Goal: Task Accomplishment & Management: Complete application form

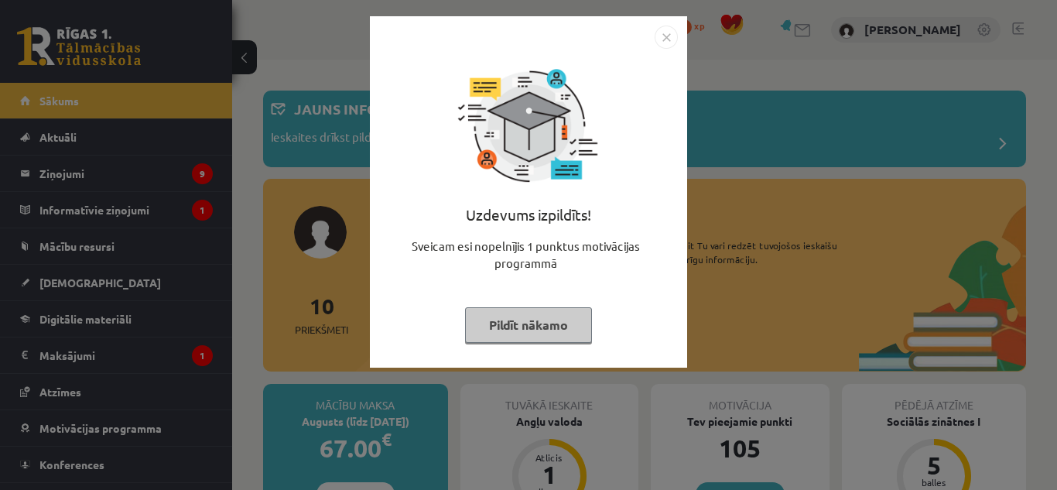
click at [564, 333] on button "Pildīt nākamo" at bounding box center [528, 325] width 127 height 36
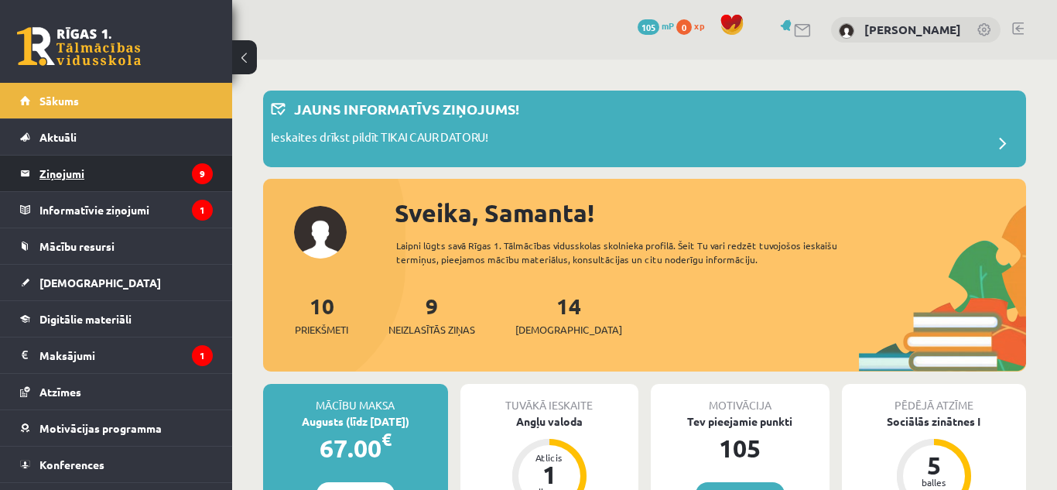
click at [196, 168] on icon "9" at bounding box center [202, 173] width 21 height 21
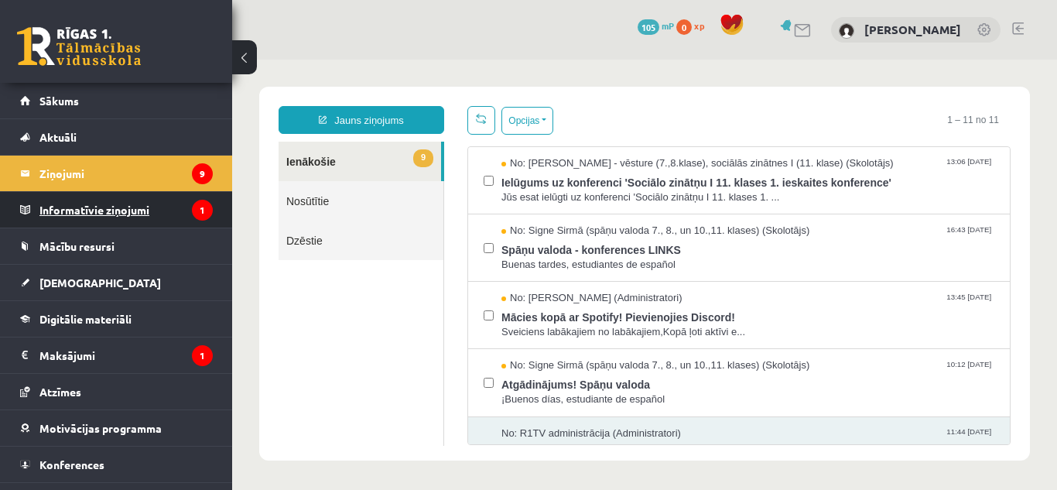
click at [150, 206] on legend "Informatīvie ziņojumi 1" at bounding box center [125, 210] width 173 height 36
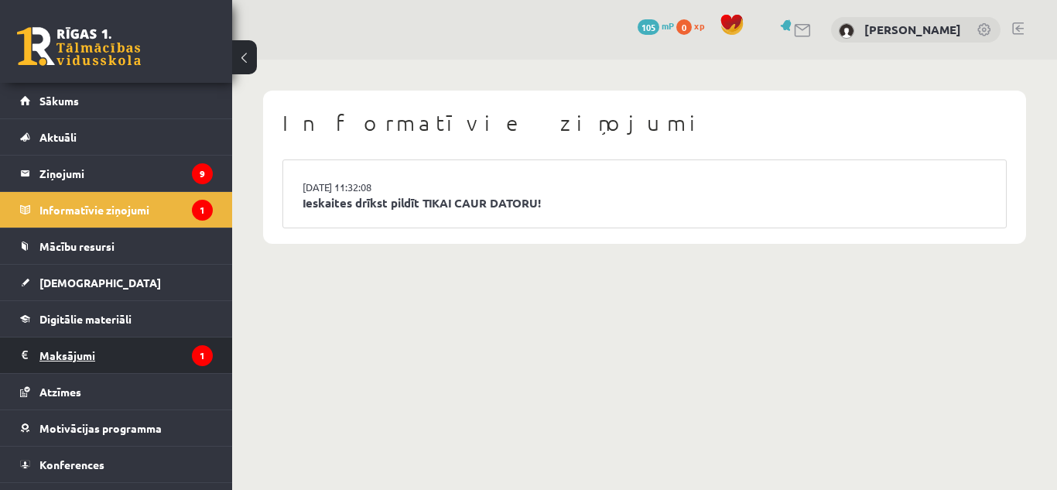
click at [190, 357] on legend "Maksājumi 1" at bounding box center [125, 355] width 173 height 36
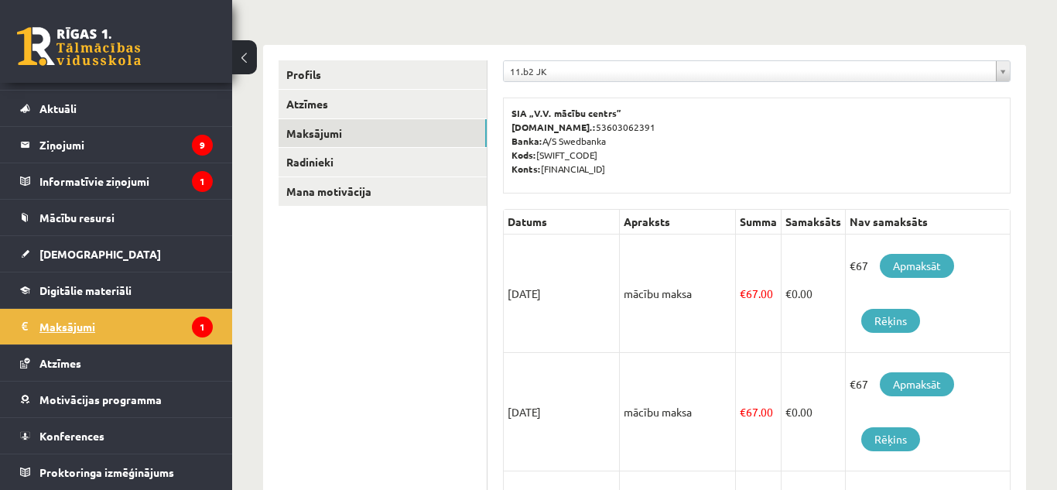
scroll to position [186, 0]
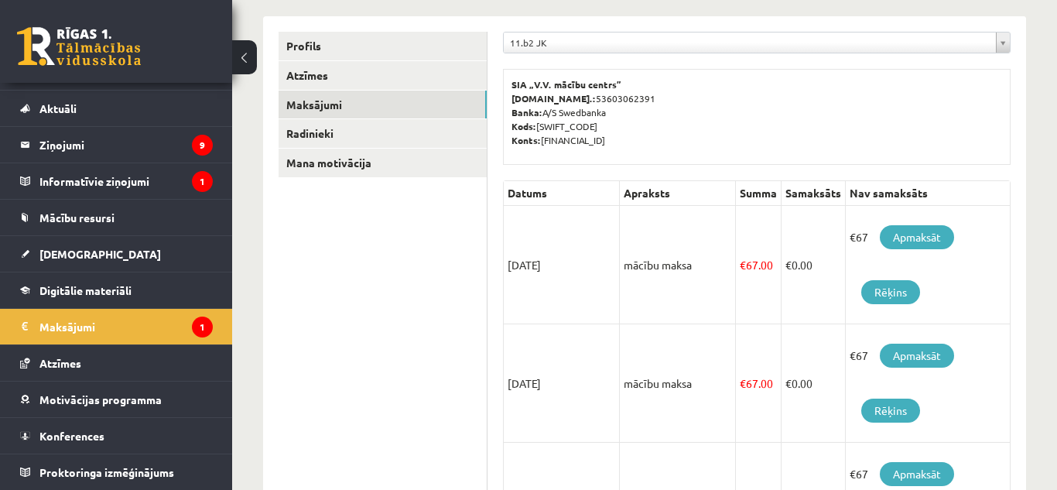
click at [104, 32] on link at bounding box center [79, 46] width 124 height 39
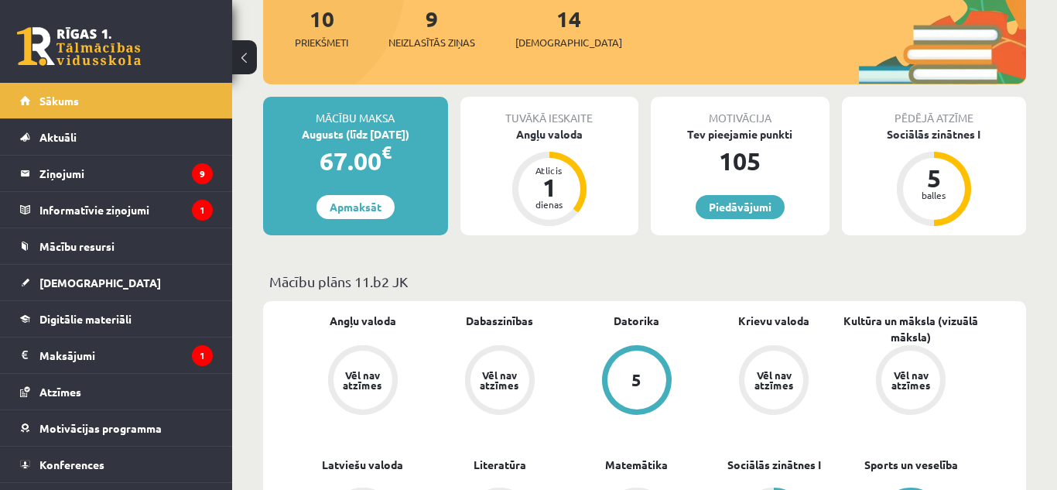
scroll to position [309, 0]
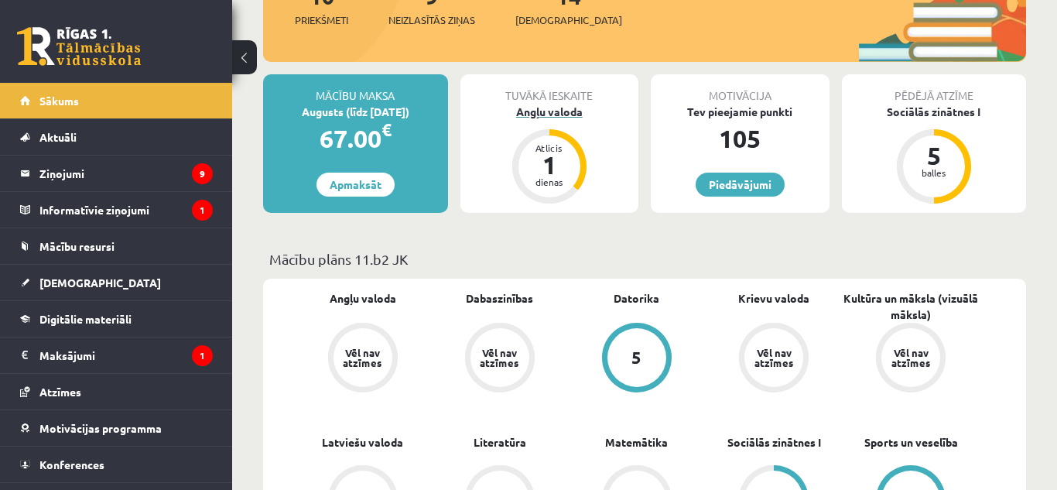
click at [566, 155] on div "1" at bounding box center [549, 164] width 46 height 25
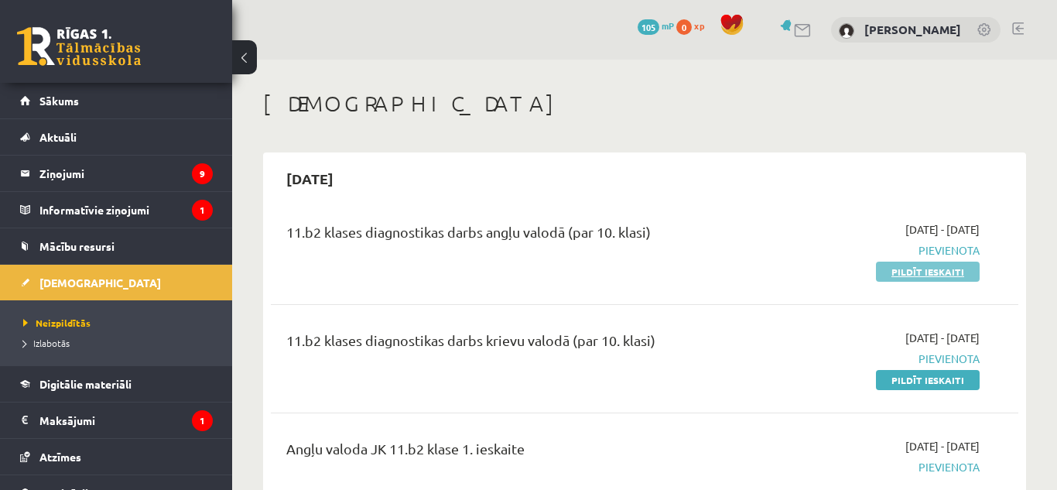
click at [926, 275] on link "Pildīt ieskaiti" at bounding box center [928, 271] width 104 height 20
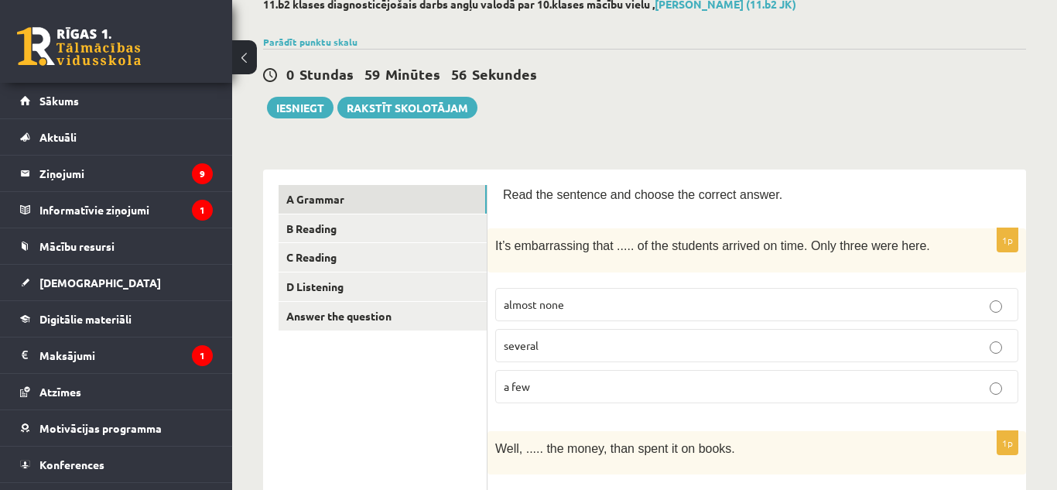
scroll to position [124, 0]
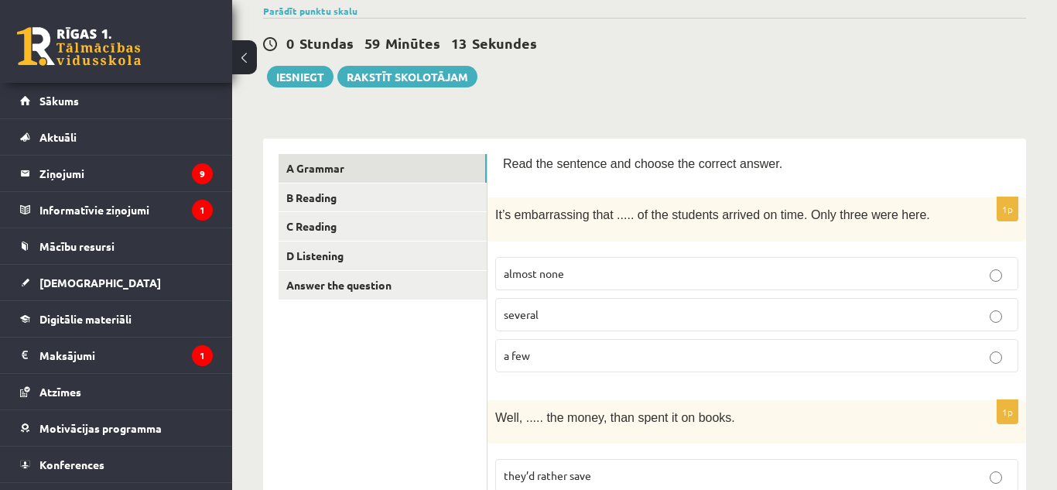
click at [766, 358] on p "a few" at bounding box center [757, 355] width 506 height 16
drag, startPoint x: 1055, startPoint y: 99, endPoint x: 1056, endPoint y: 134, distance: 34.8
click at [1056, 134] on html "0 Dāvanas 105 mP 0 xp Samanta Murele Sākums Aktuāli Kā mācīties eSKOLĀ Kontakti…" at bounding box center [528, 121] width 1057 height 490
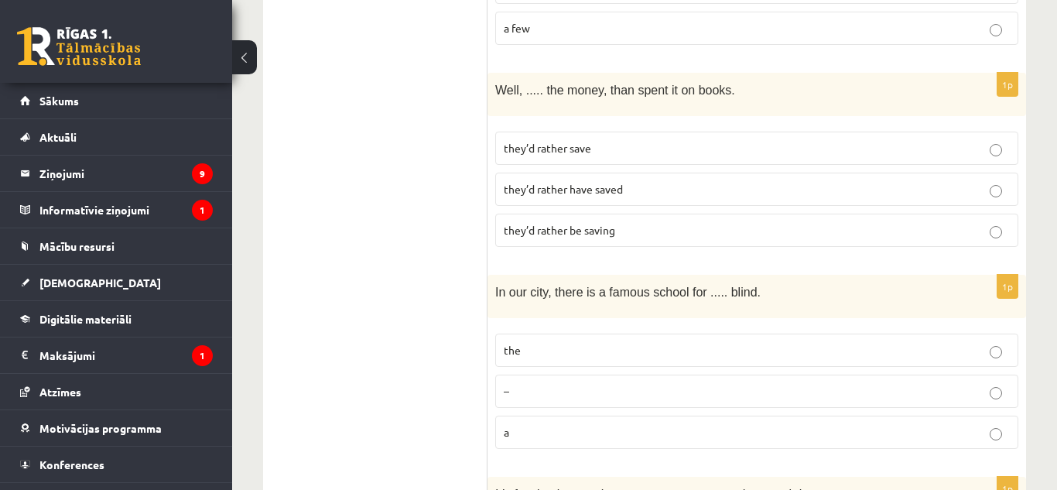
scroll to position [401, 0]
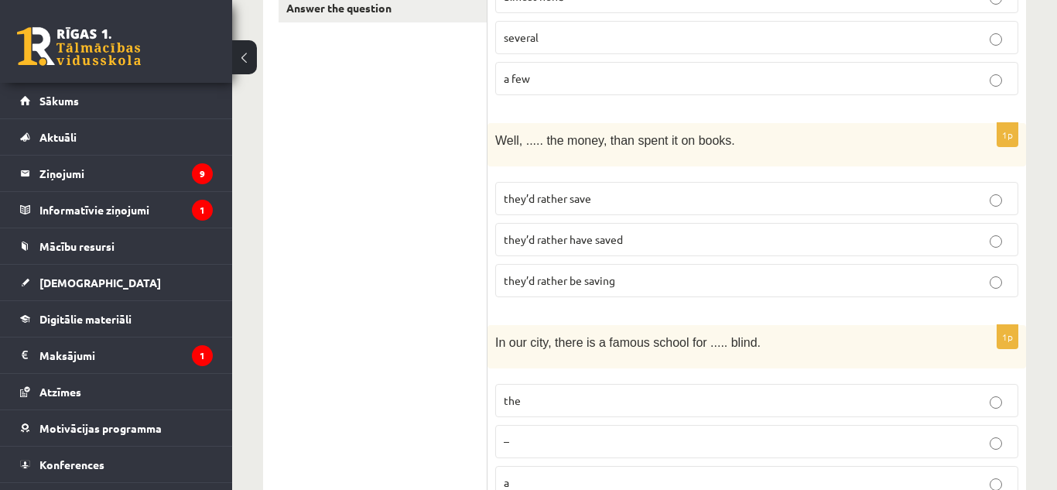
click at [658, 295] on label "they’d rather be saving" at bounding box center [756, 280] width 523 height 33
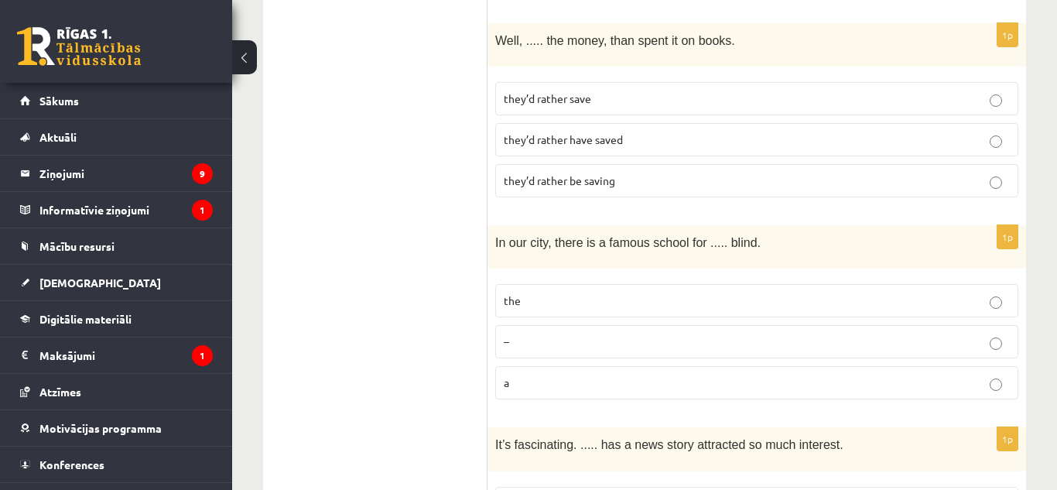
click at [666, 303] on p "the" at bounding box center [757, 300] width 506 height 16
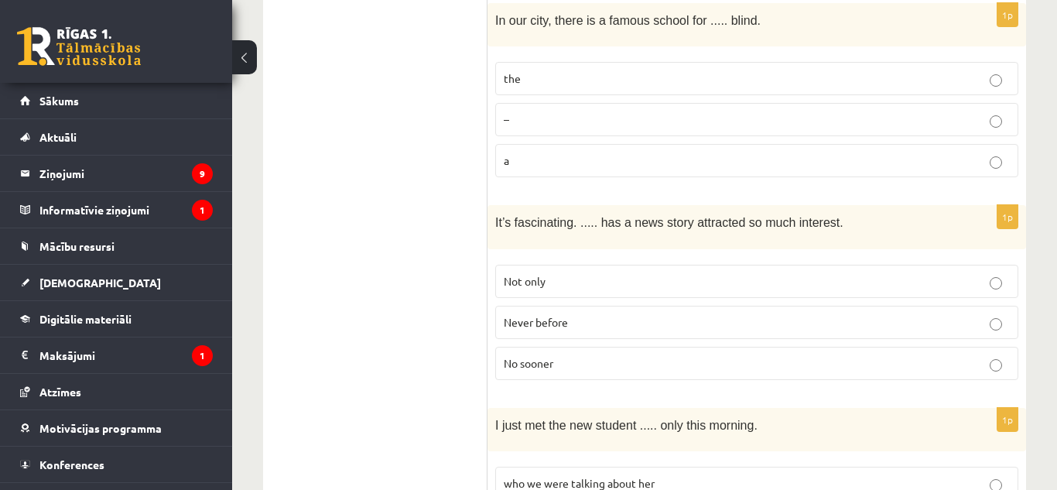
scroll to position [738, 0]
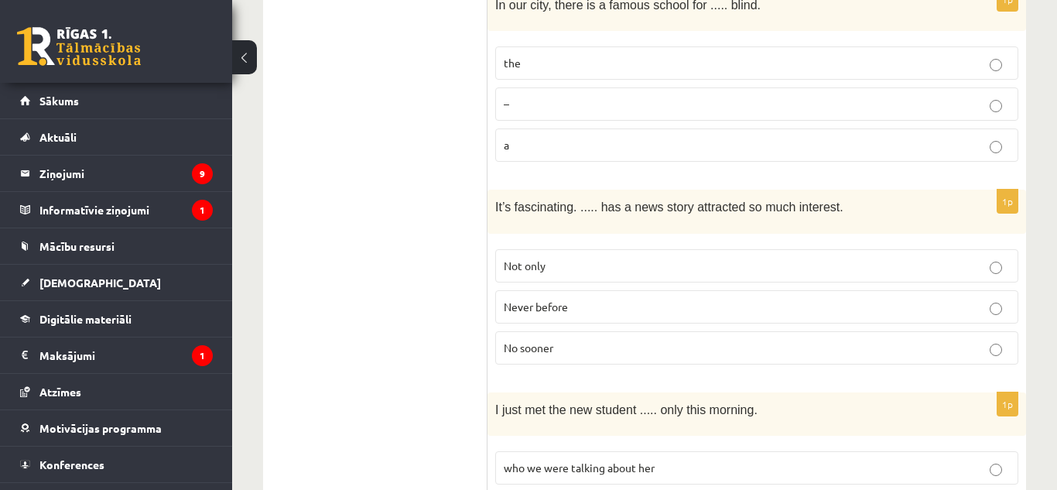
click at [806, 304] on p "Never before" at bounding box center [757, 307] width 506 height 16
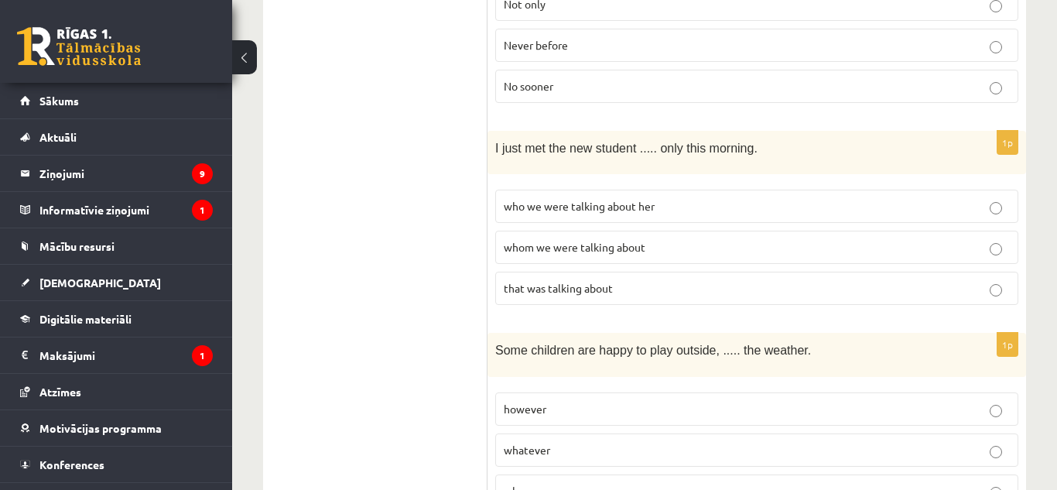
scroll to position [1006, 0]
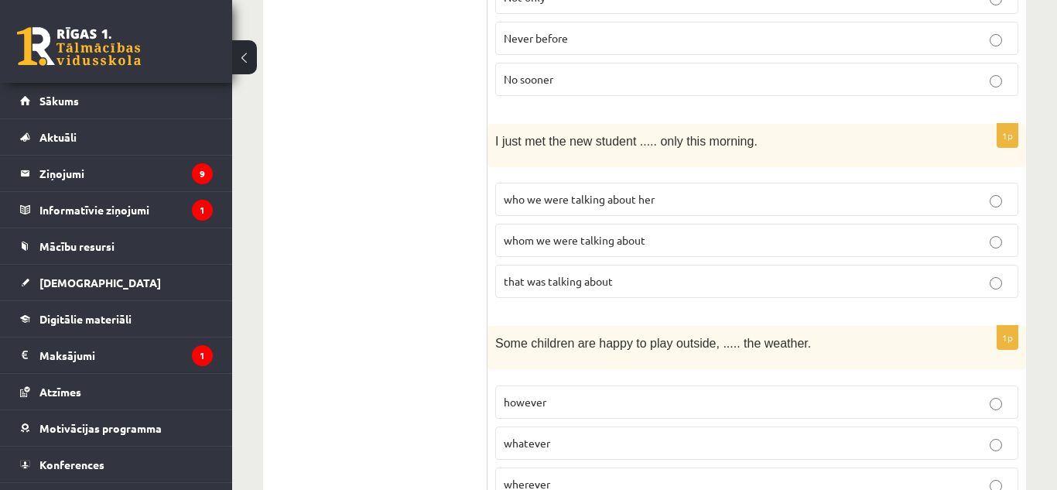
click at [909, 237] on p "whom we were talking about" at bounding box center [757, 240] width 506 height 16
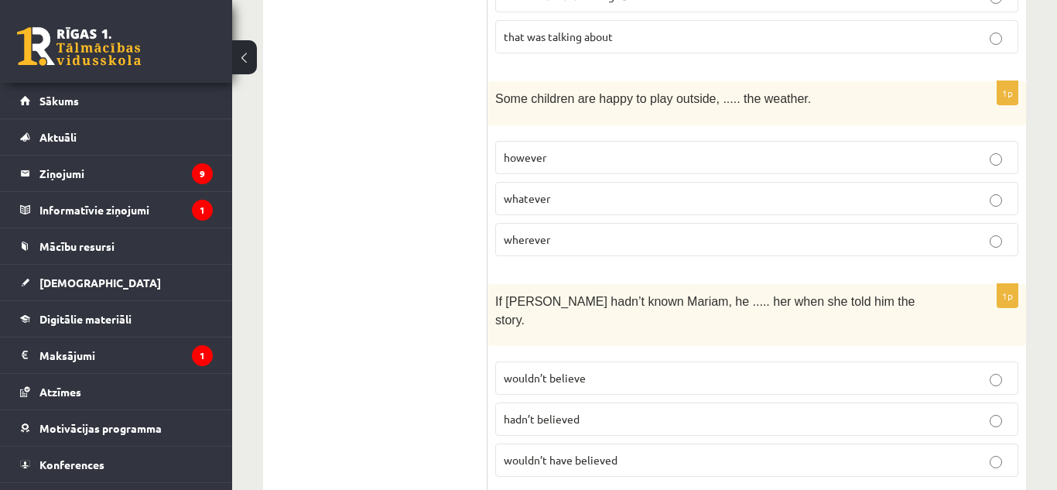
scroll to position [1265, 0]
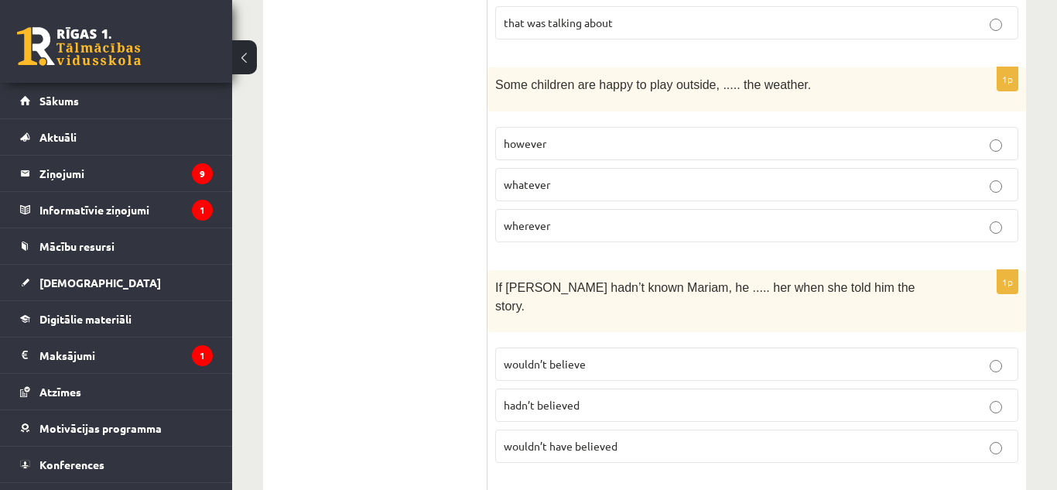
click at [632, 176] on p "whatever" at bounding box center [757, 184] width 506 height 16
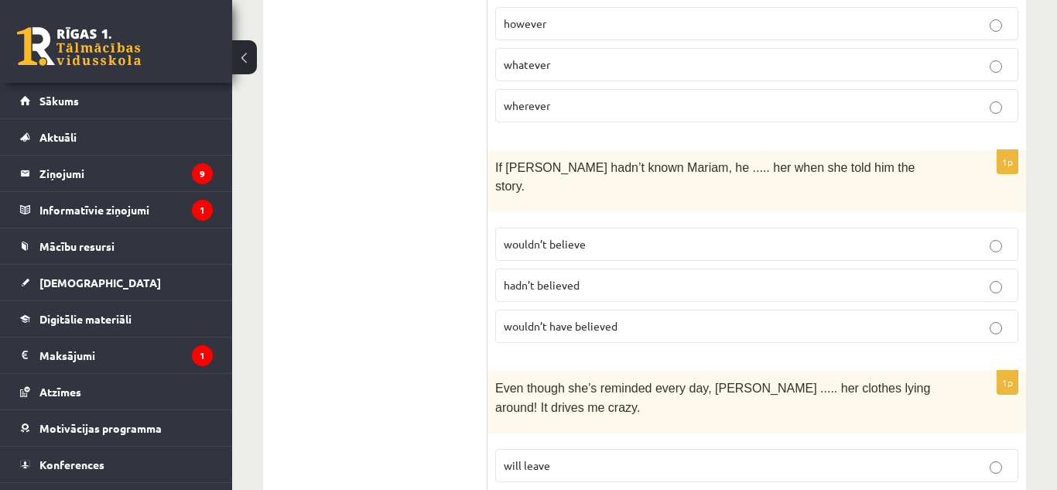
scroll to position [1399, 0]
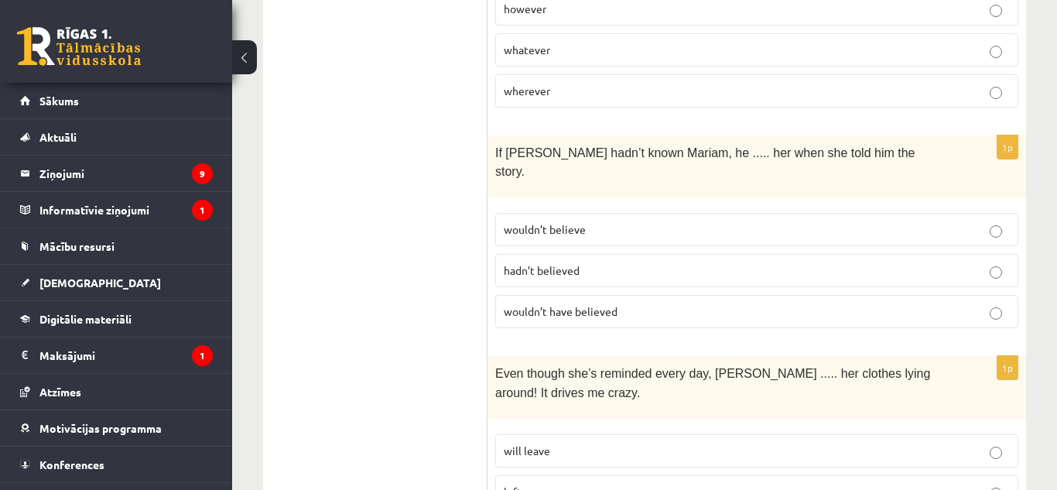
click at [659, 303] on p "wouldn’t have believed" at bounding box center [757, 311] width 506 height 16
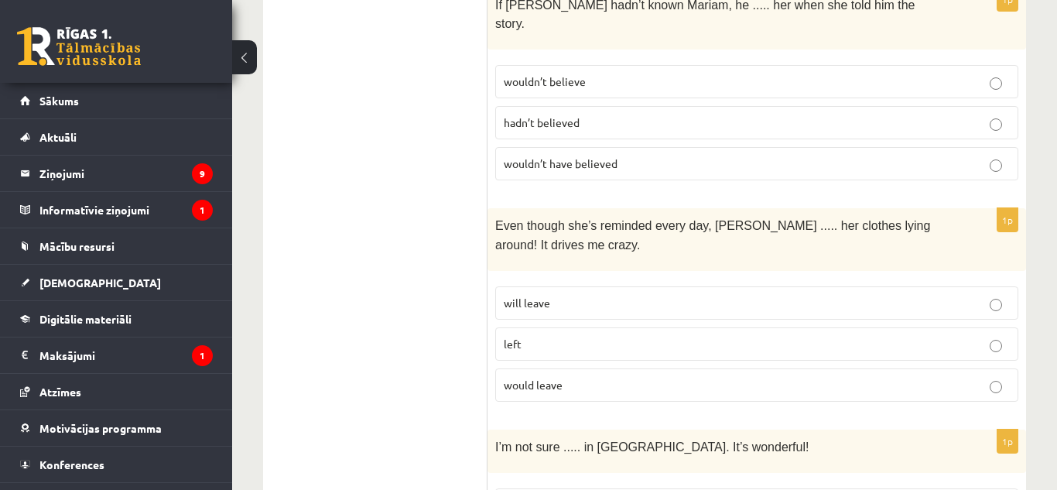
scroll to position [1540, 0]
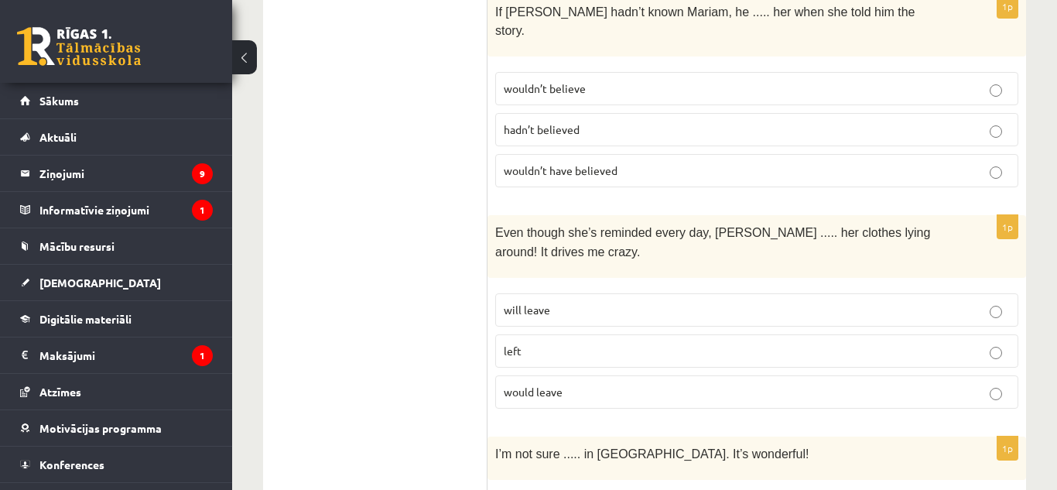
click at [667, 386] on label "would leave" at bounding box center [756, 391] width 523 height 33
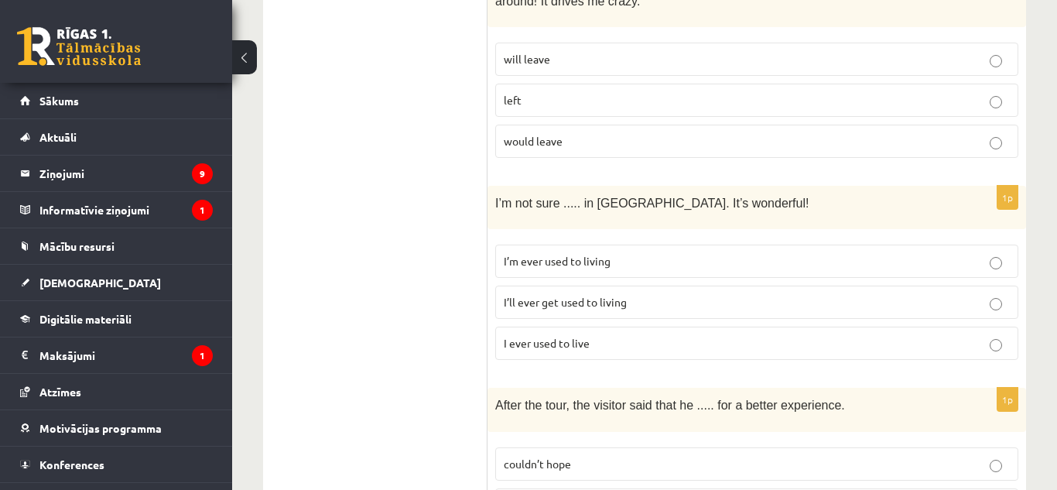
scroll to position [1798, 0]
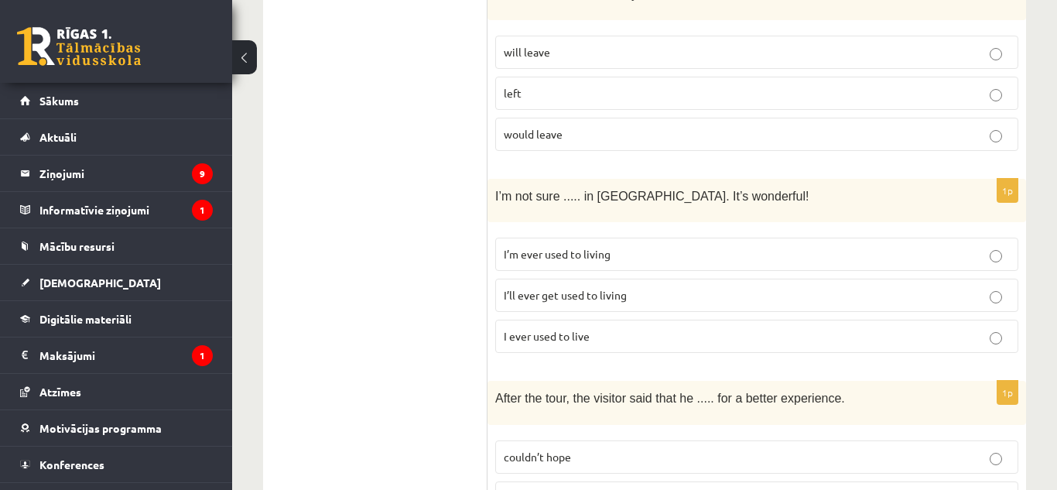
click at [606, 248] on label "I’m ever used to living" at bounding box center [756, 253] width 523 height 33
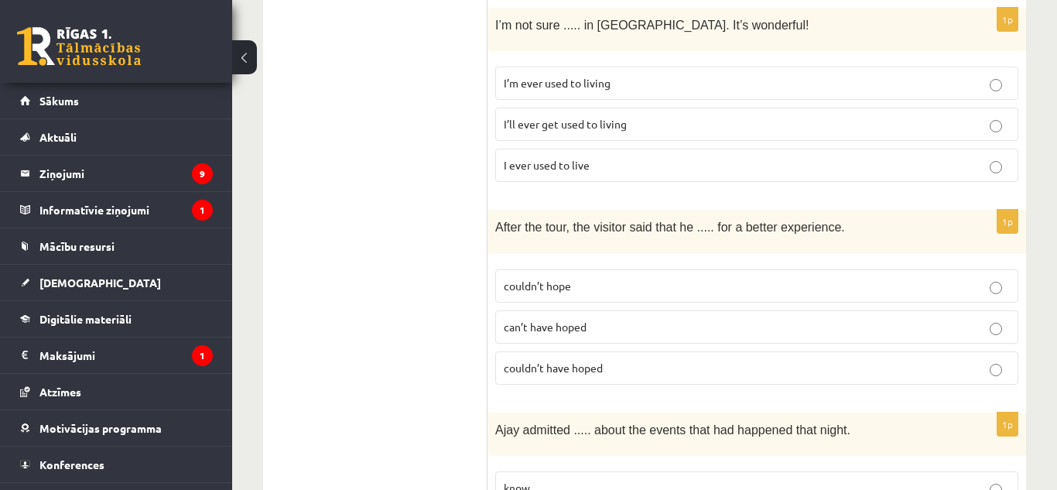
scroll to position [1983, 0]
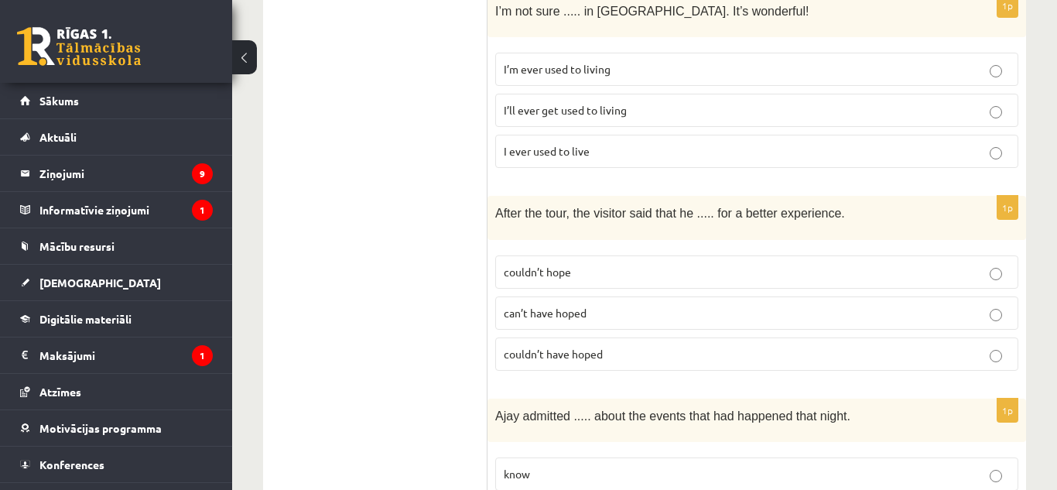
click at [599, 346] on label "couldn’t have hoped" at bounding box center [756, 353] width 523 height 33
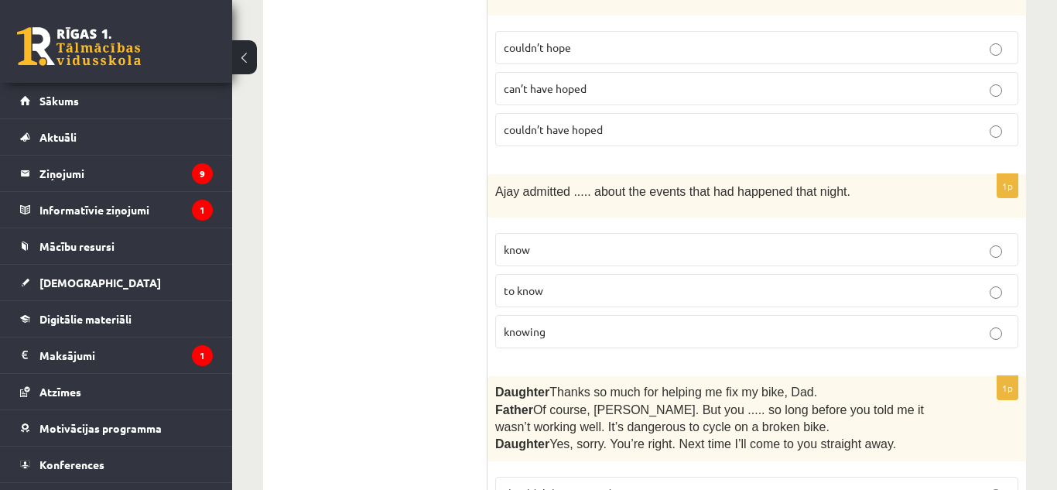
scroll to position [2221, 0]
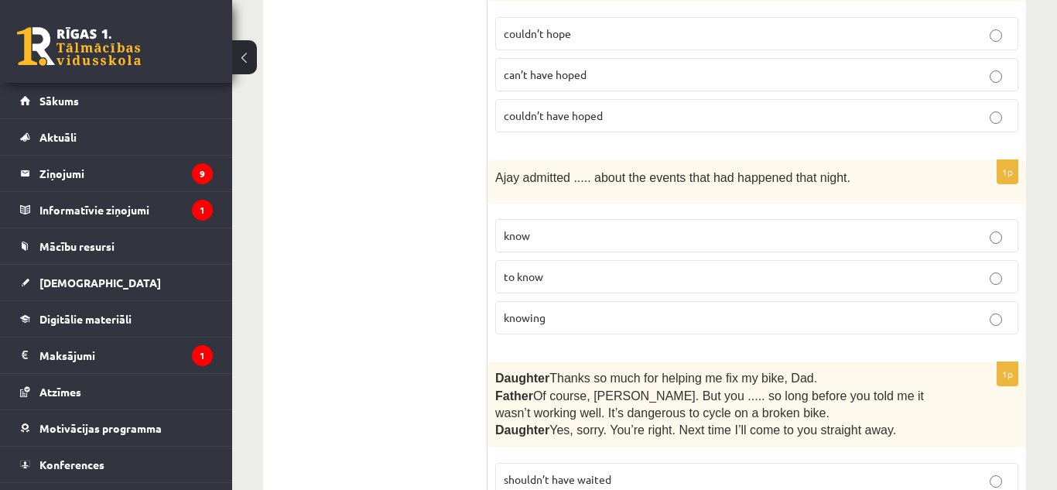
click at [695, 309] on p "knowing" at bounding box center [757, 317] width 506 height 16
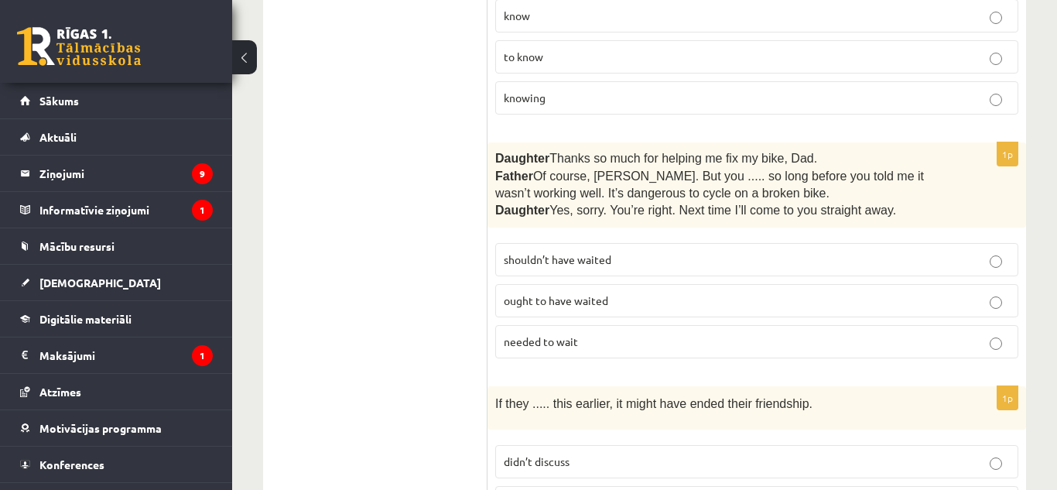
scroll to position [2454, 0]
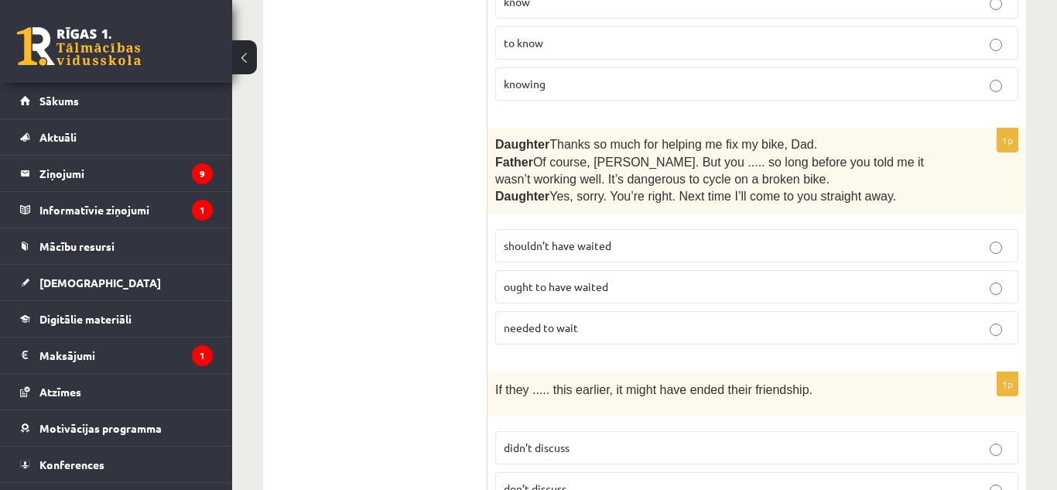
click at [681, 237] on p "shouldn’t have waited" at bounding box center [757, 245] width 506 height 16
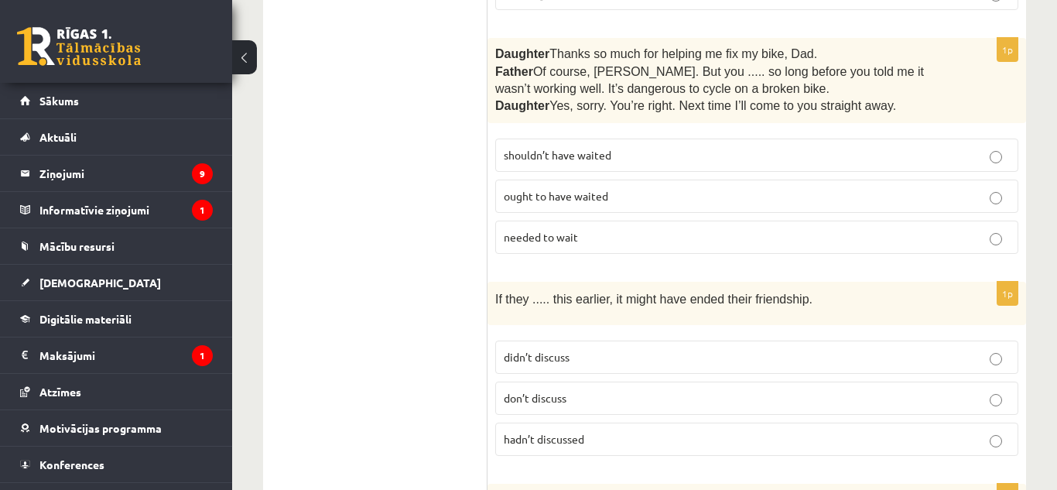
scroll to position [2553, 0]
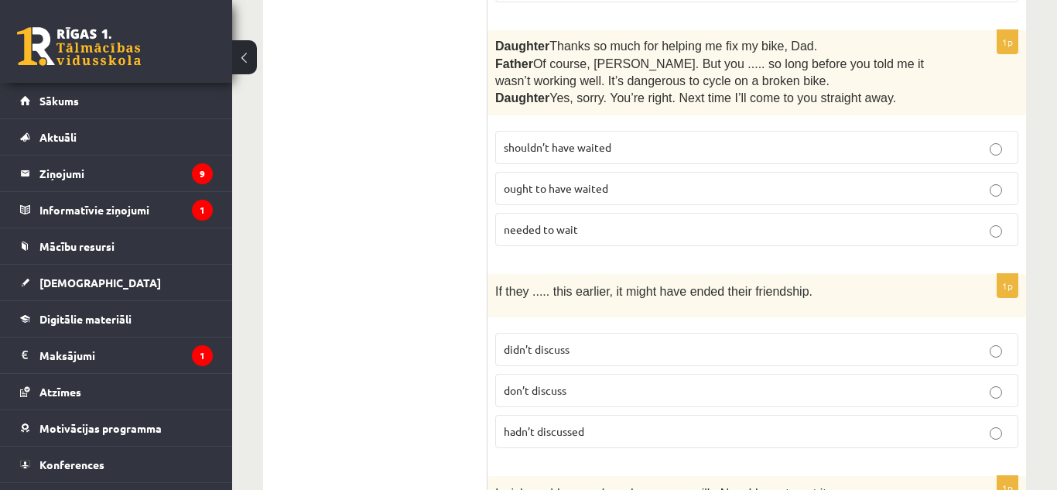
click at [577, 424] on span "hadn’t discussed" at bounding box center [544, 431] width 80 height 14
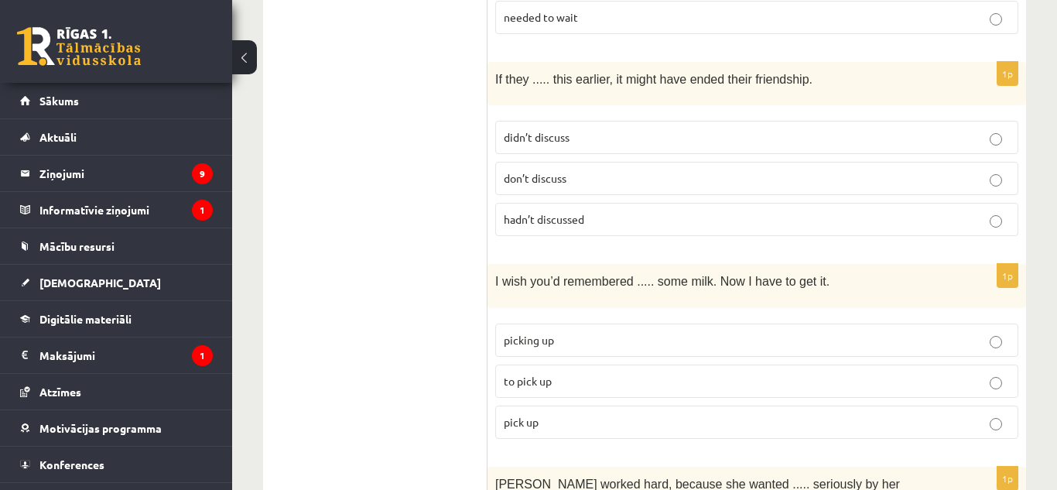
scroll to position [2822, 0]
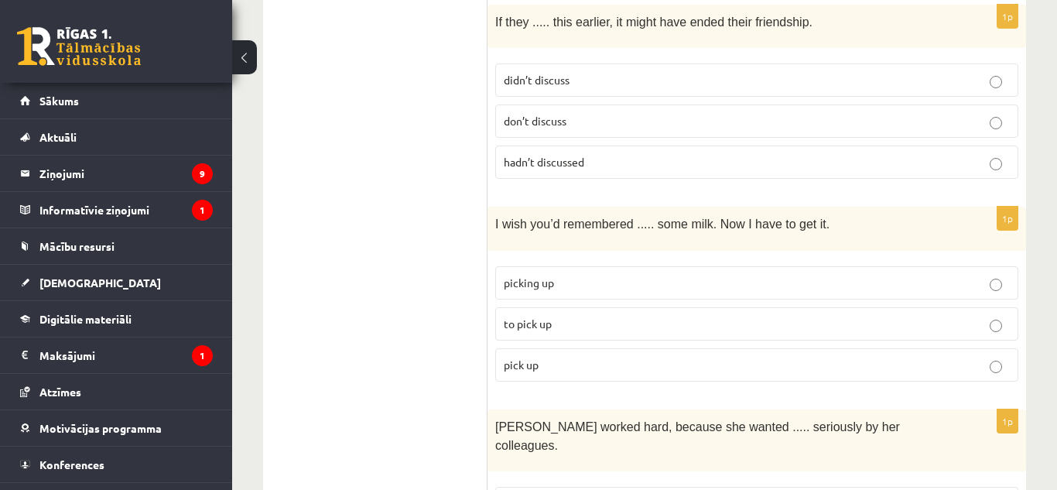
click at [596, 316] on p "to pick up" at bounding box center [757, 324] width 506 height 16
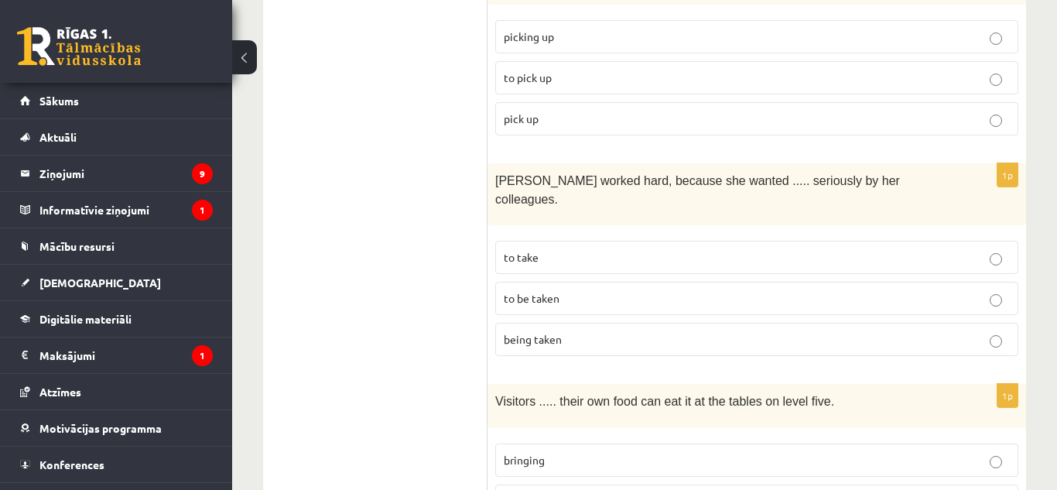
scroll to position [3061, 0]
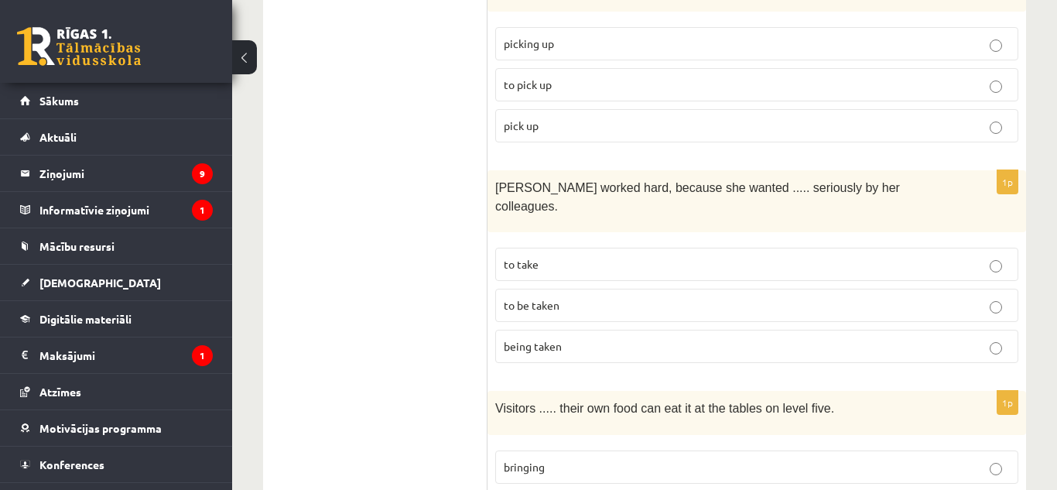
click at [653, 297] on p "to be taken" at bounding box center [757, 305] width 506 height 16
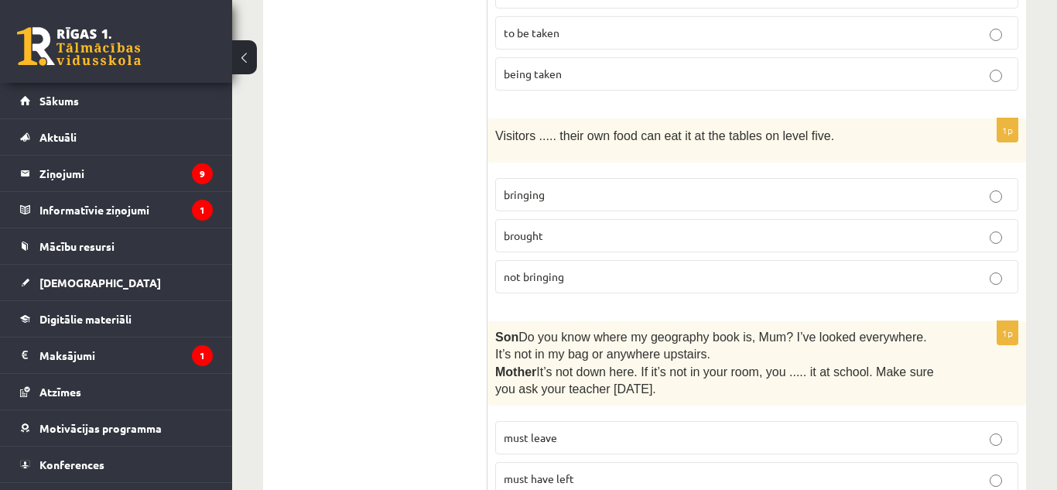
scroll to position [3268, 0]
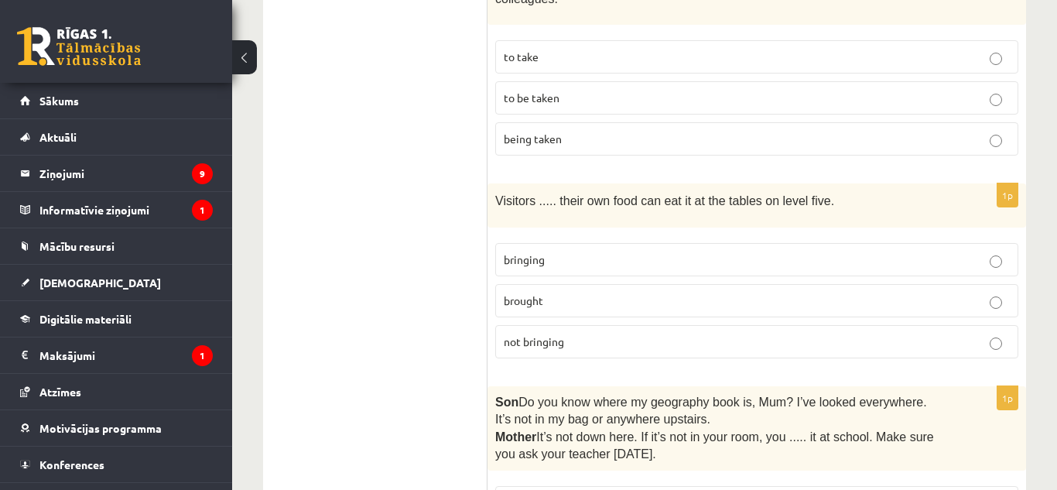
click at [565, 251] on p "bringing" at bounding box center [757, 259] width 506 height 16
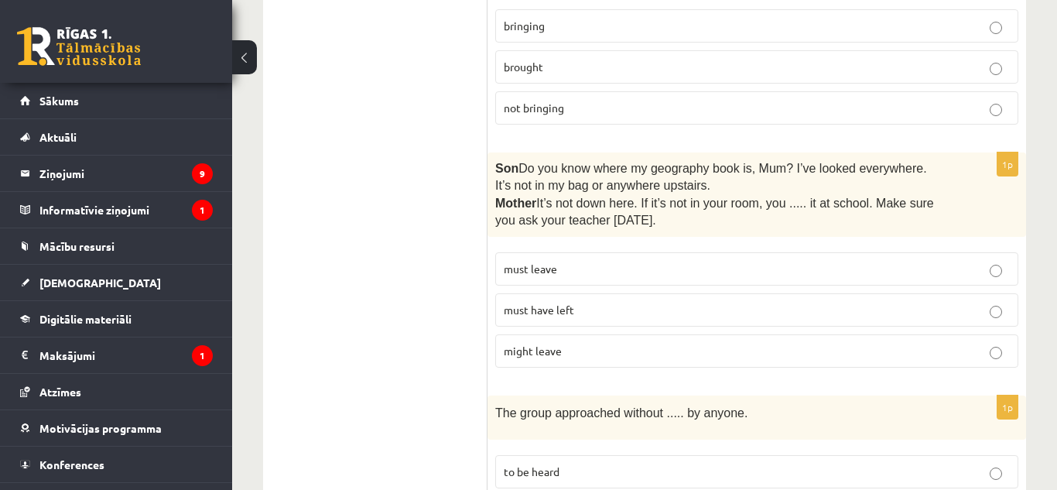
scroll to position [3509, 0]
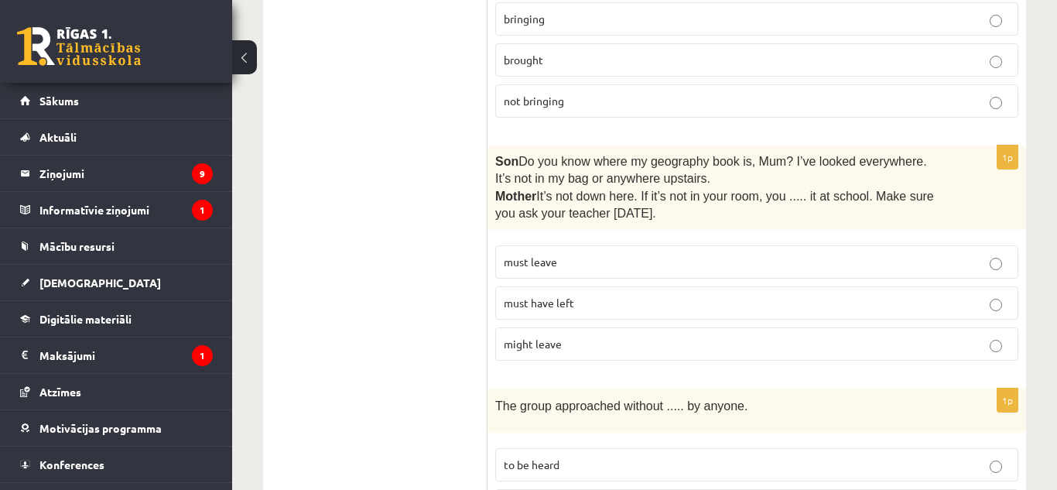
click at [664, 245] on label "must leave" at bounding box center [756, 261] width 523 height 33
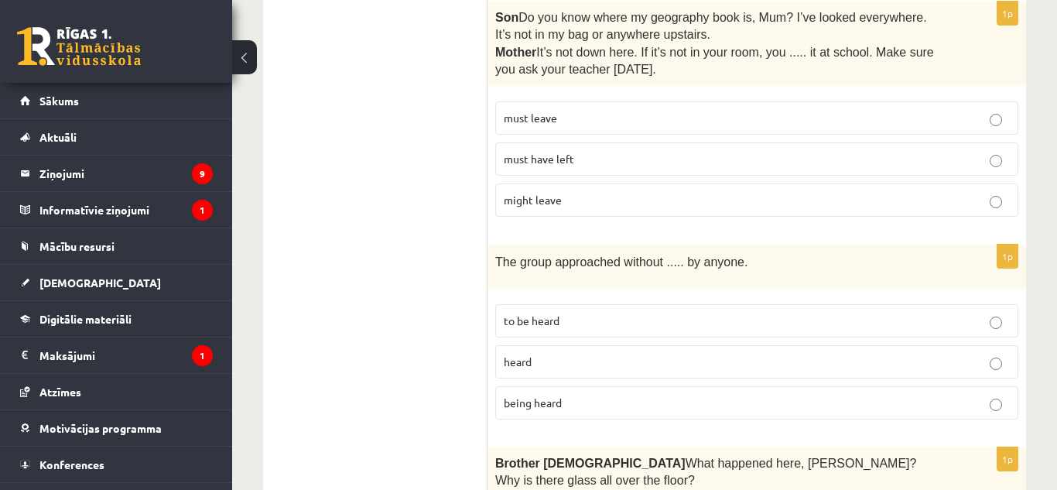
click at [600, 395] on p "being heard" at bounding box center [757, 403] width 506 height 16
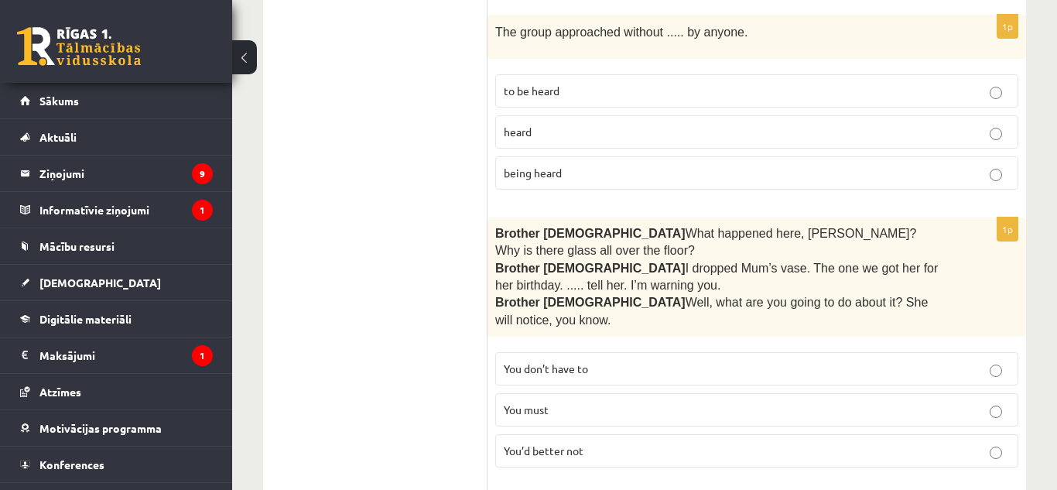
scroll to position [3875, 0]
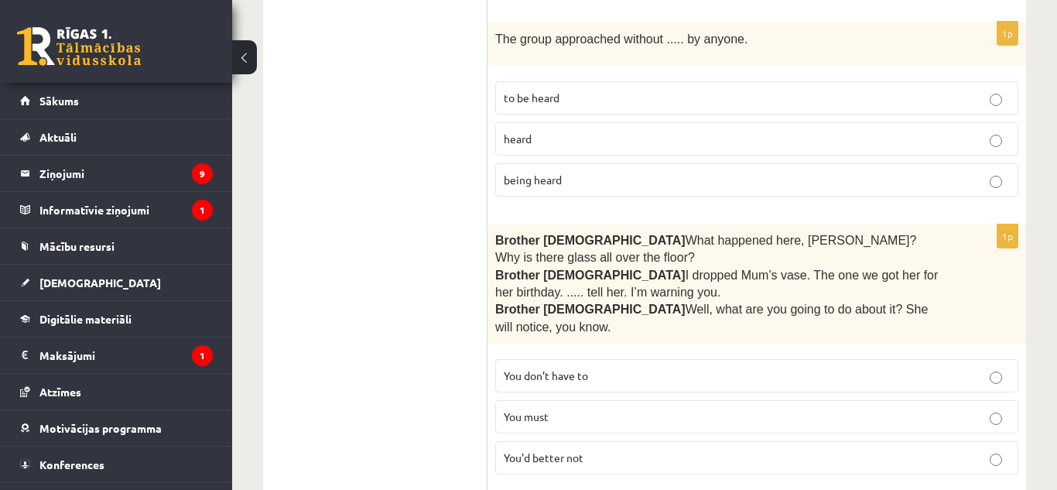
click at [662, 441] on label "You’d better not" at bounding box center [756, 457] width 523 height 33
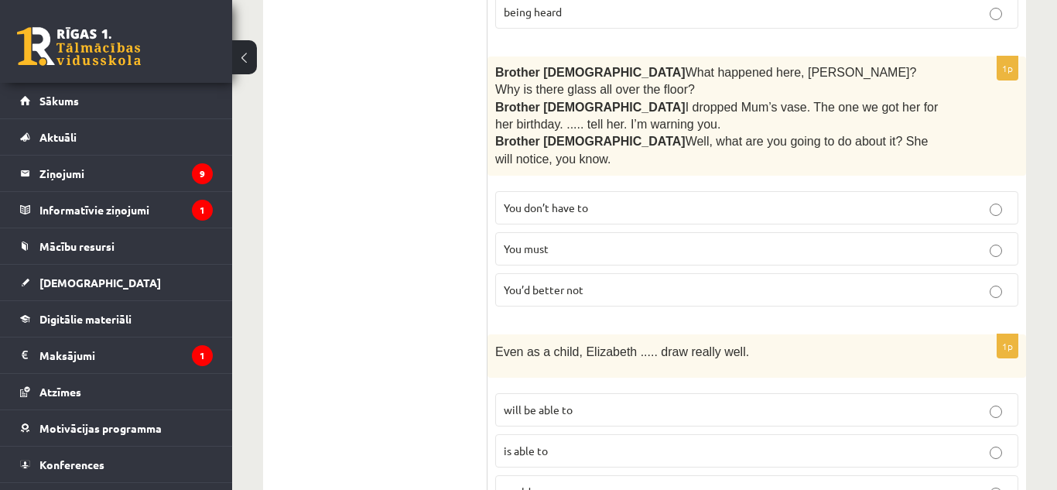
scroll to position [4051, 0]
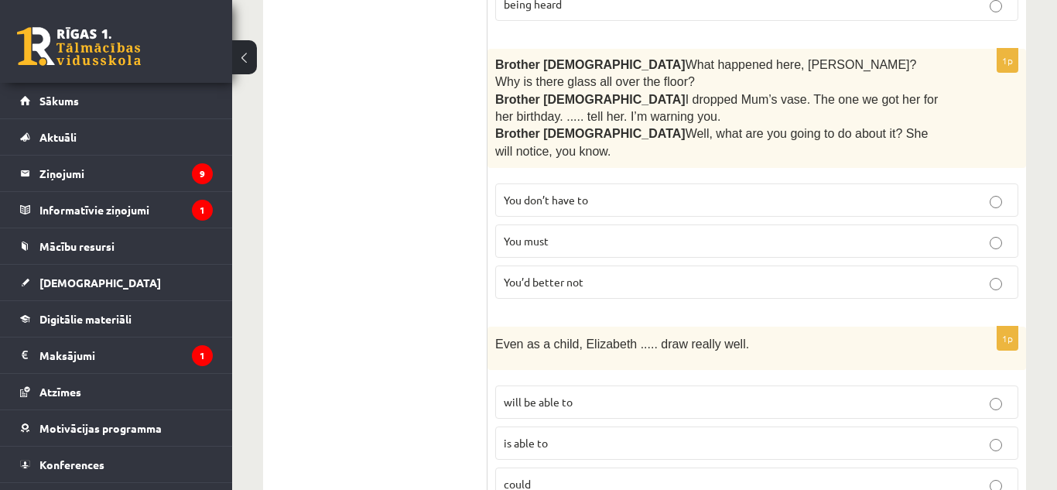
click at [792, 476] on p "could" at bounding box center [757, 484] width 506 height 16
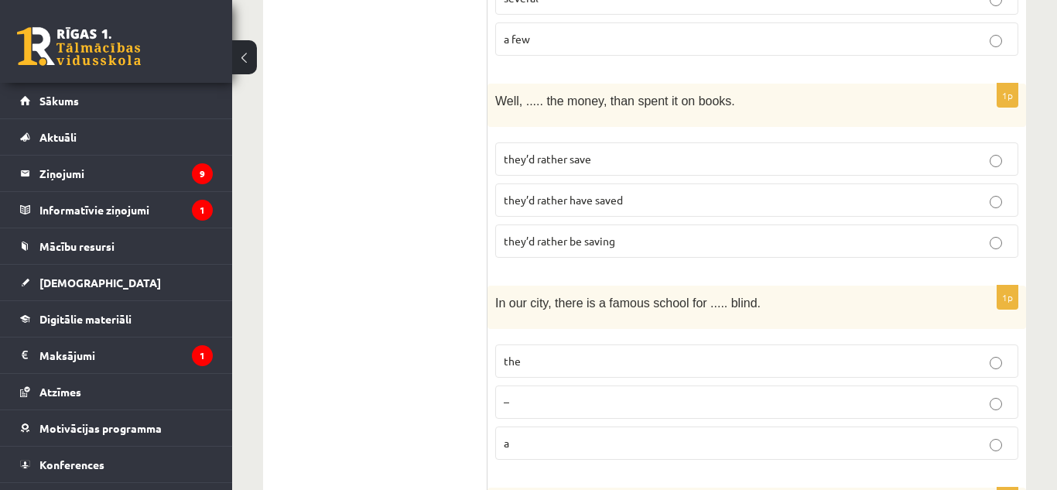
scroll to position [0, 0]
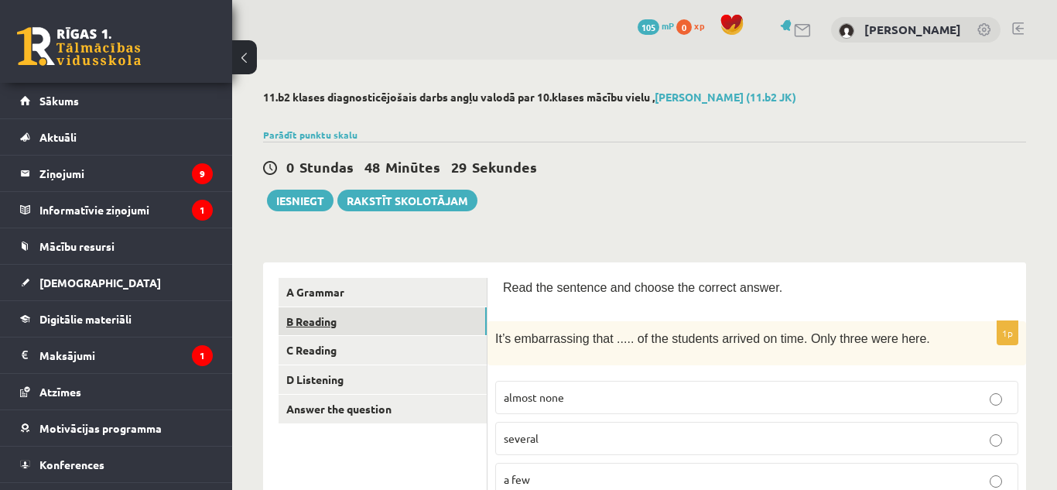
click at [414, 323] on link "B Reading" at bounding box center [382, 321] width 208 height 29
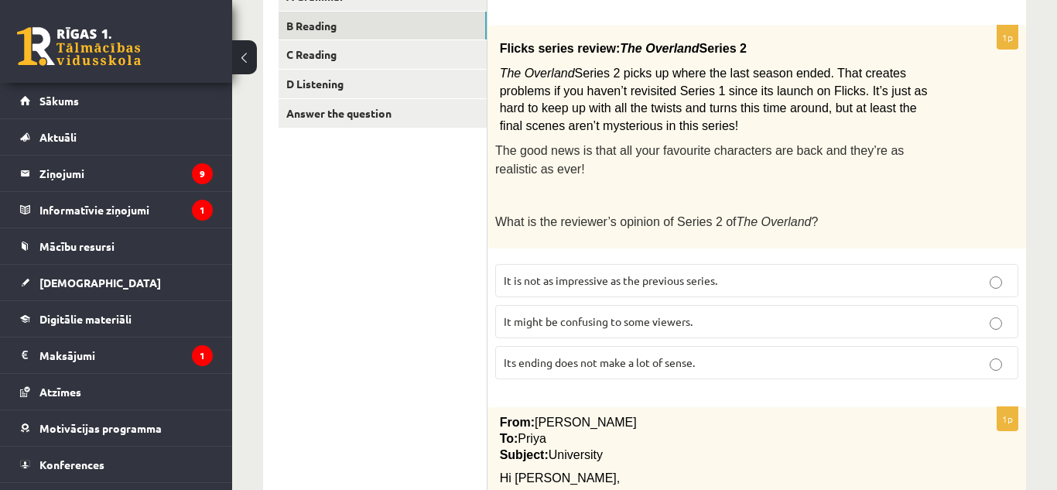
scroll to position [303, 0]
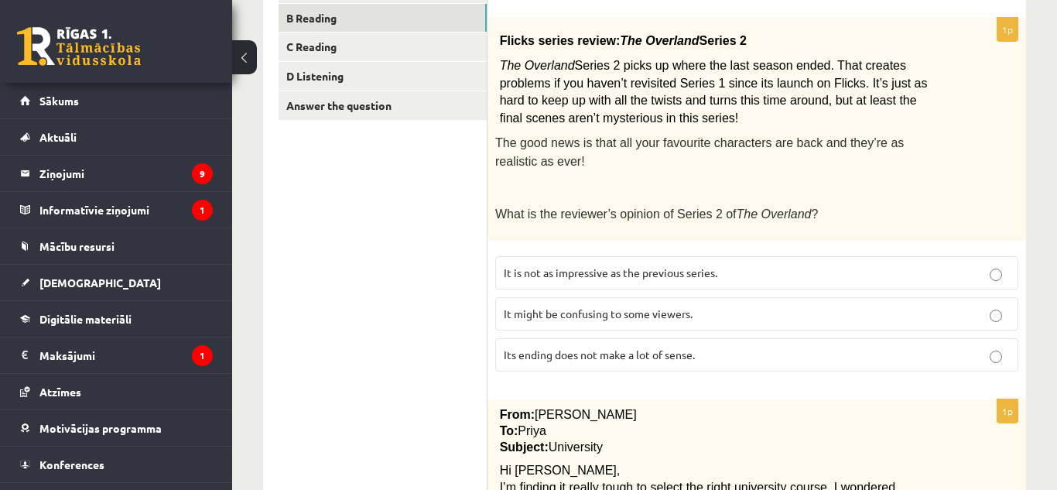
click at [802, 277] on p "It is not as impressive as the previous series." at bounding box center [757, 273] width 506 height 16
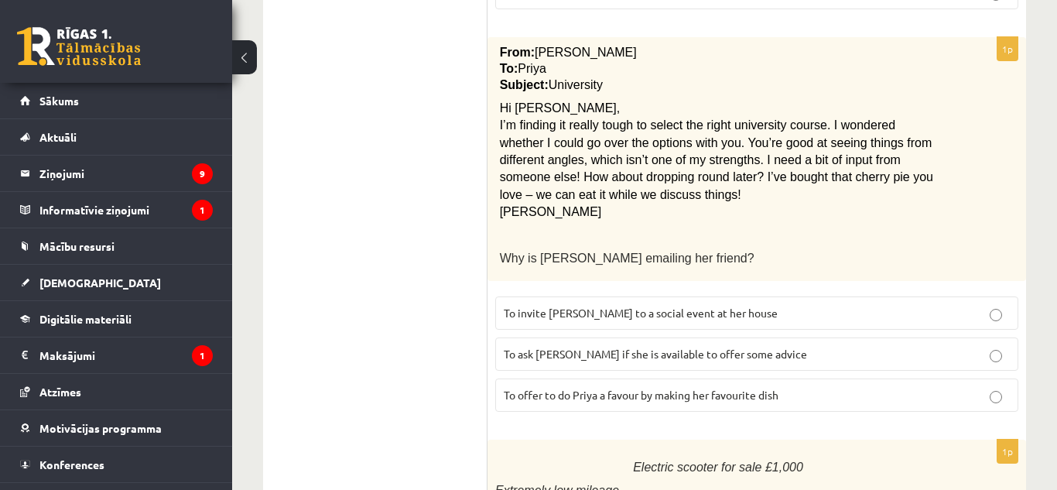
scroll to position [678, 0]
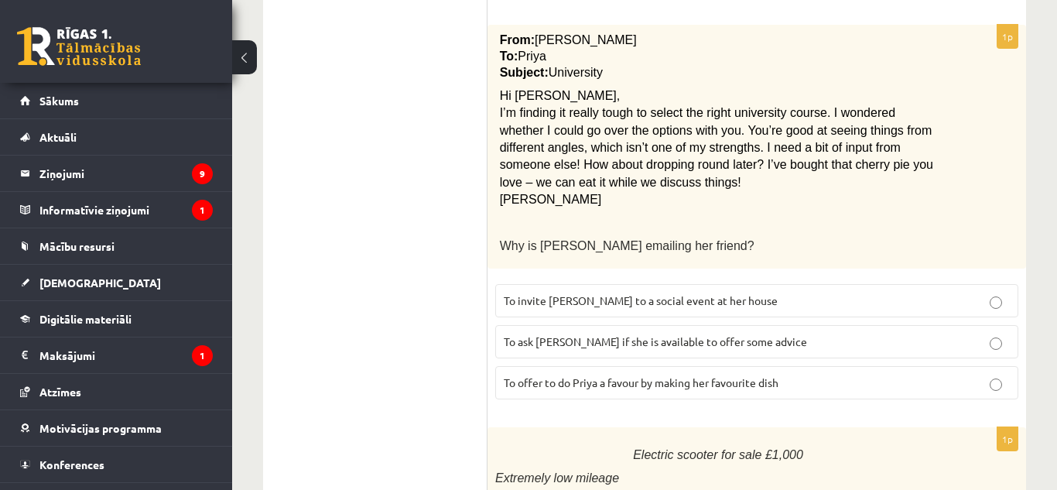
click at [728, 341] on span "To ask Priya if she is available to offer some advice" at bounding box center [655, 341] width 303 height 14
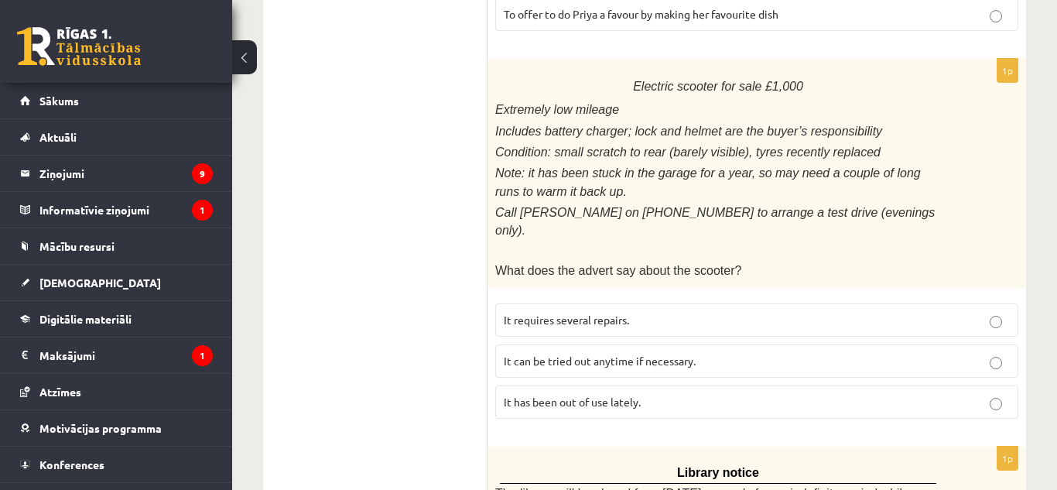
scroll to position [1050, 0]
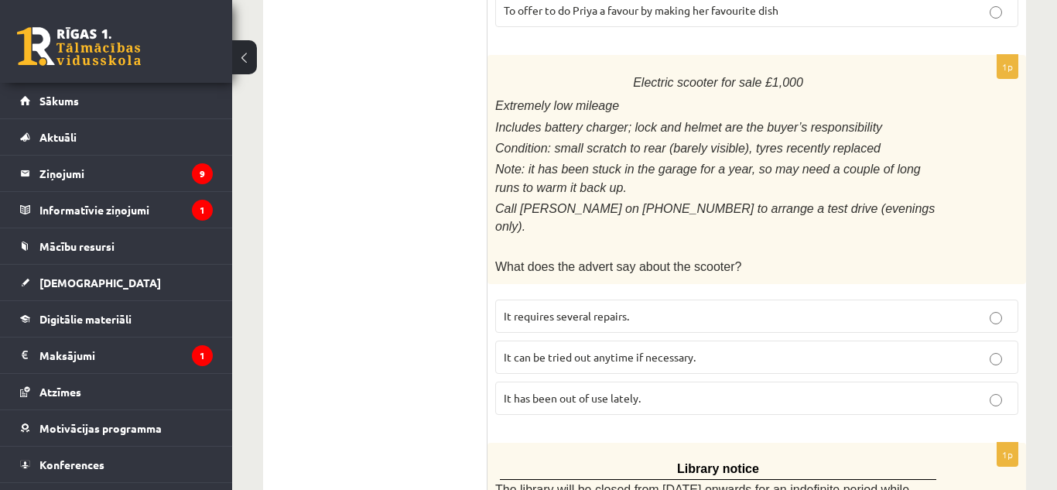
click at [651, 396] on label "It has been out of use lately." at bounding box center [756, 397] width 523 height 33
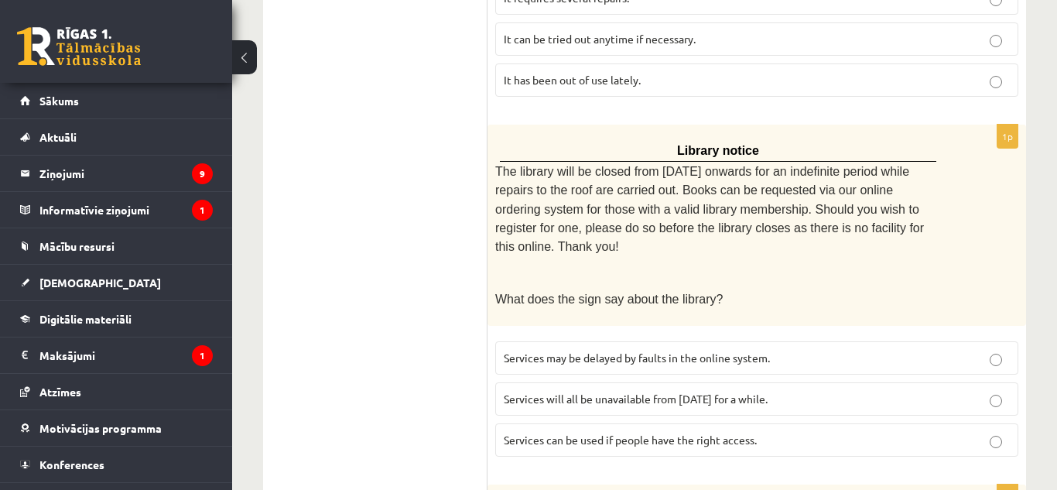
scroll to position [1371, 0]
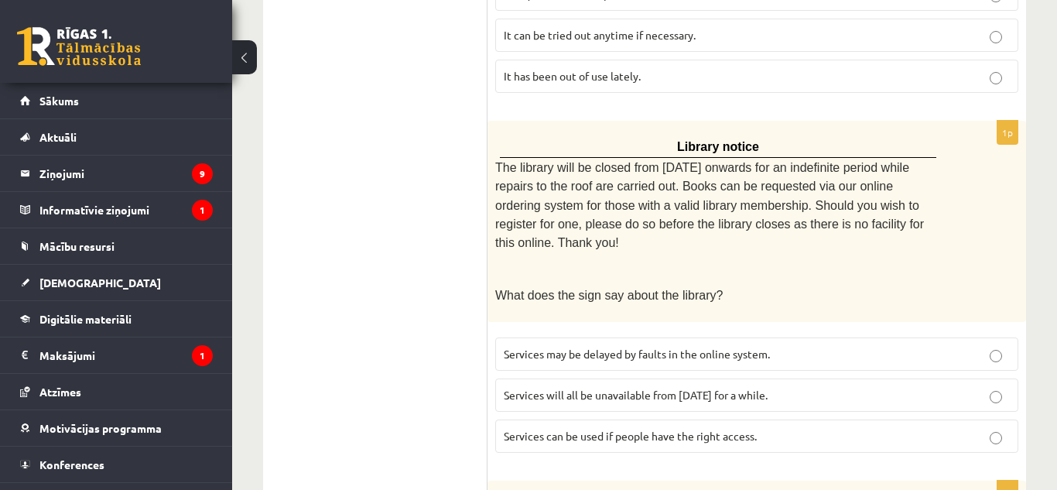
click at [684, 388] on span "Services will all be unavailable from Monday for a while." at bounding box center [636, 395] width 264 height 14
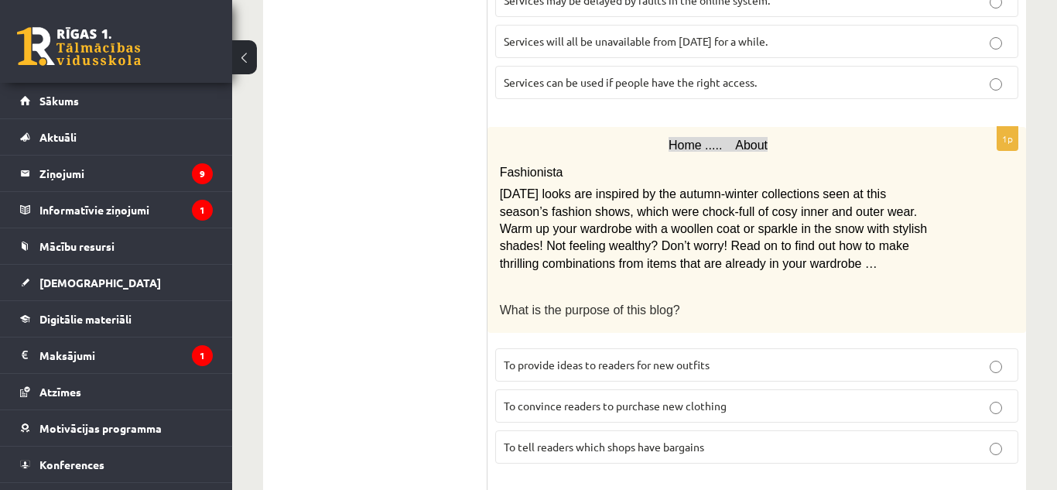
scroll to position [1729, 0]
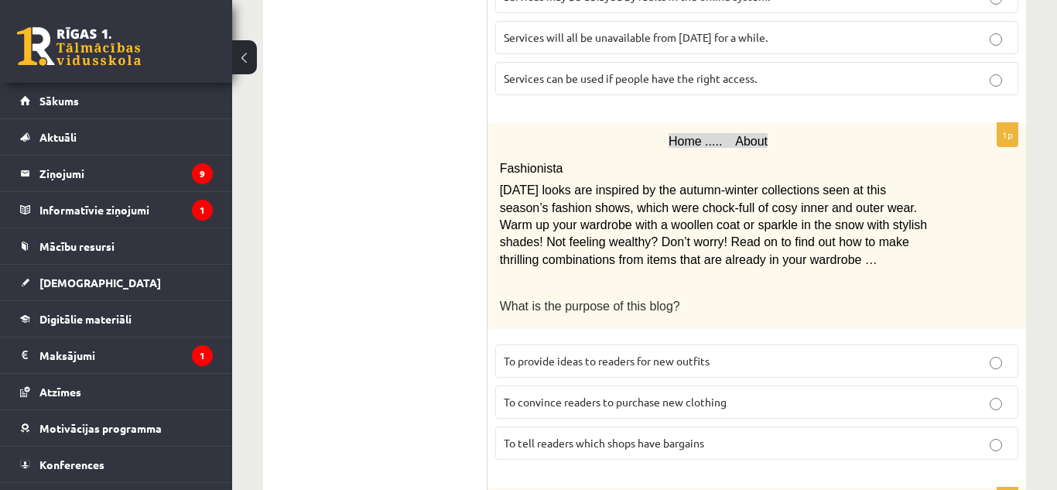
click at [824, 353] on p "To provide ideas to readers for new outfits" at bounding box center [757, 361] width 506 height 16
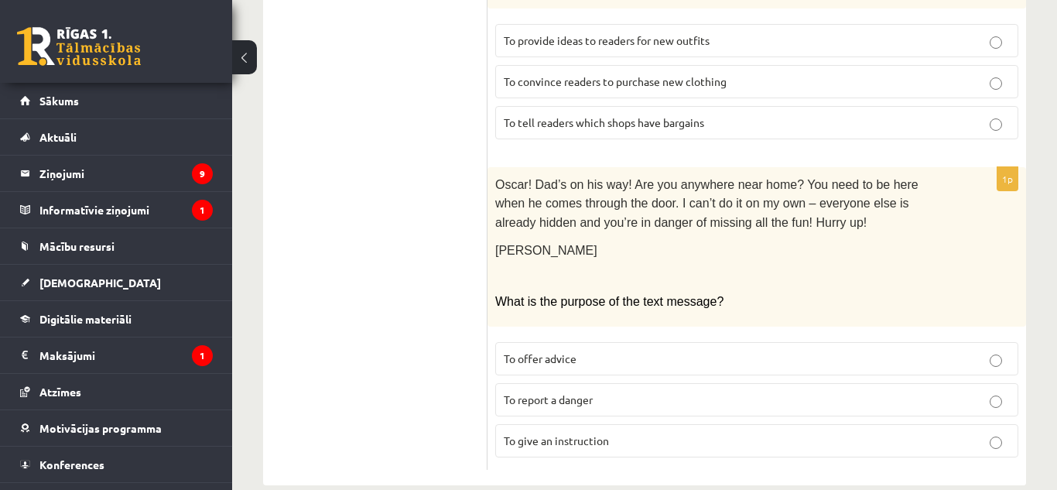
scroll to position [2053, 0]
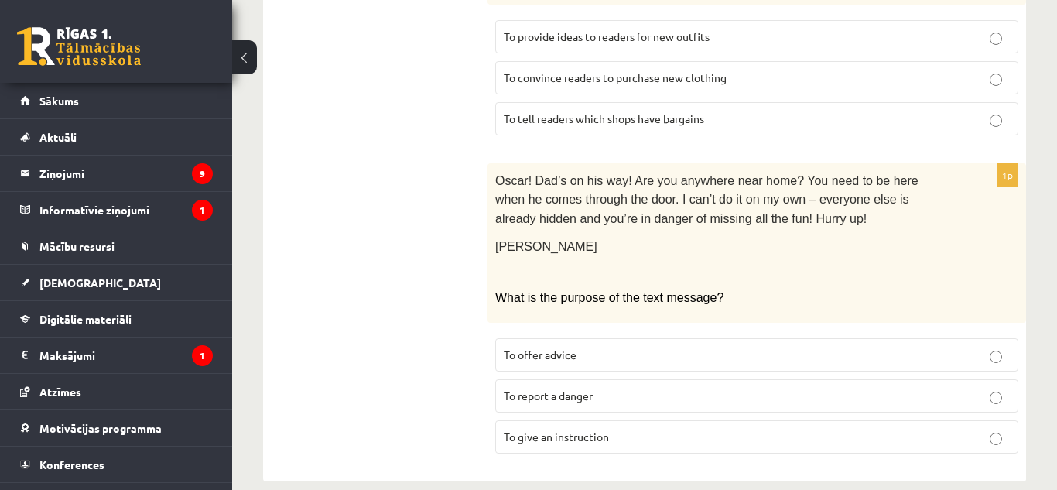
click at [613, 429] on p "To give an instruction" at bounding box center [757, 437] width 506 height 16
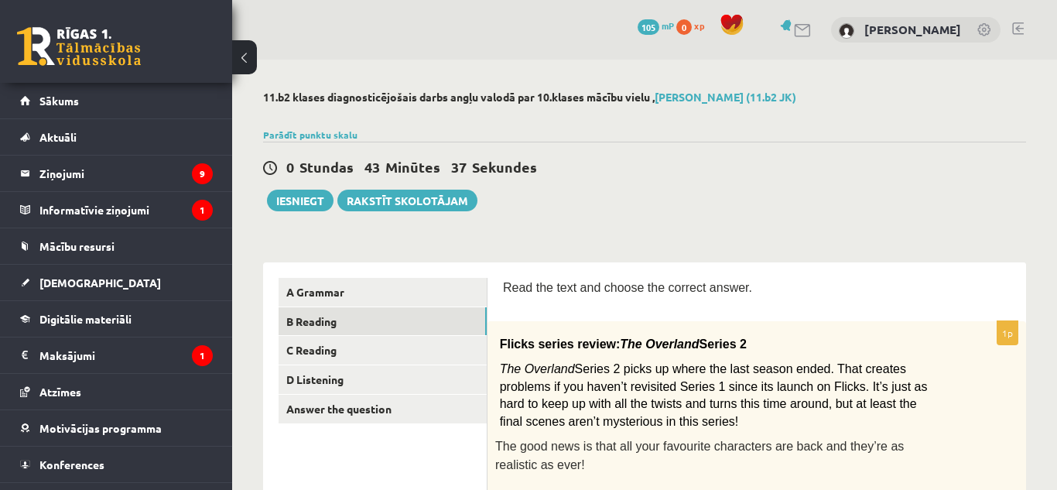
scroll to position [48, 0]
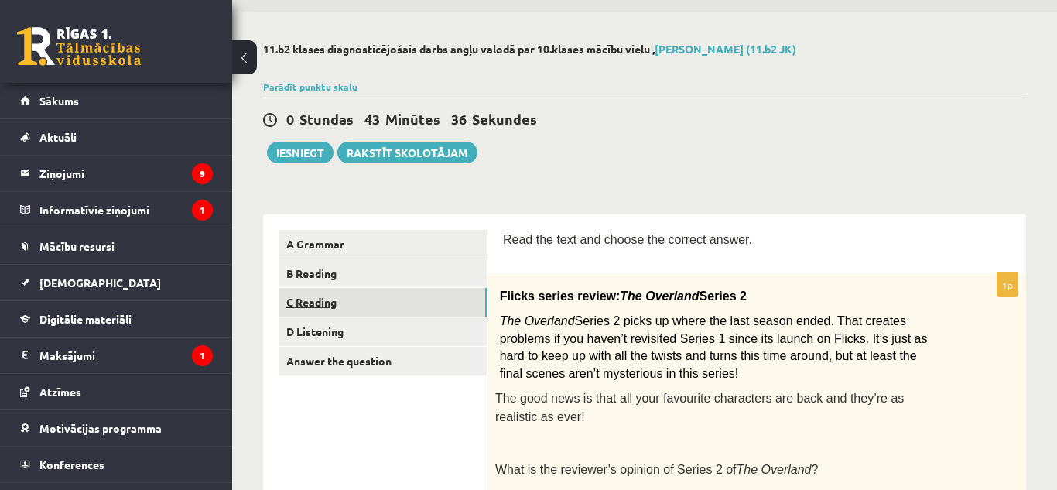
click at [354, 299] on link "C Reading" at bounding box center [382, 302] width 208 height 29
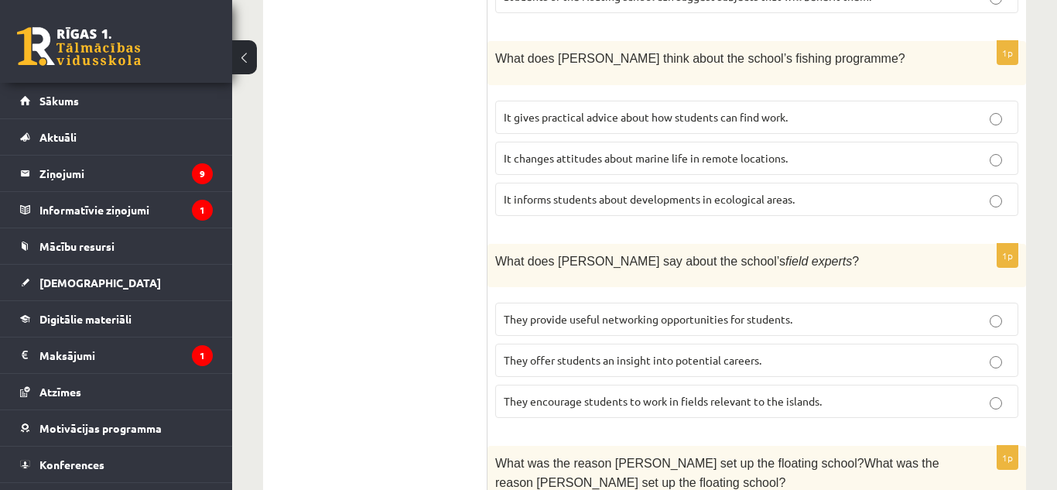
scroll to position [1734, 0]
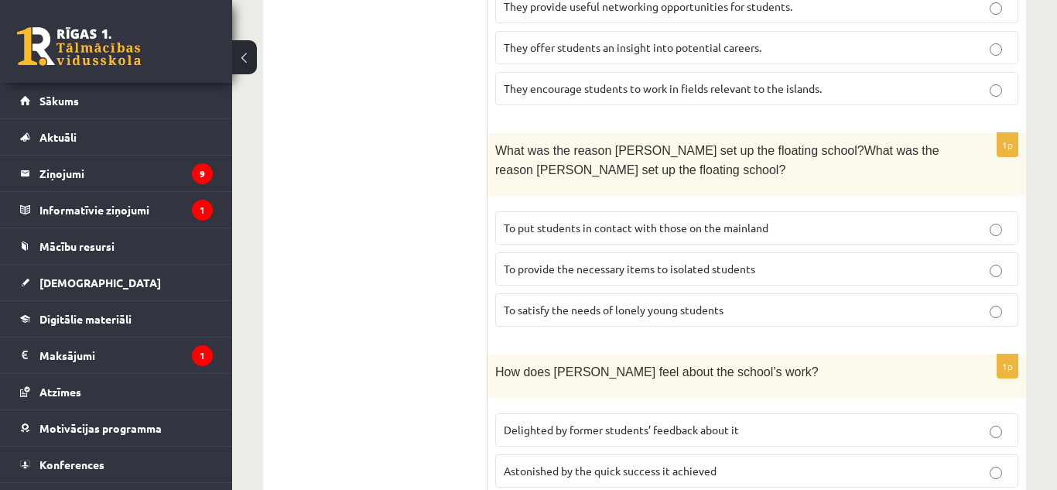
click at [972, 463] on p "Astonished by the quick success it achieved" at bounding box center [757, 471] width 506 height 16
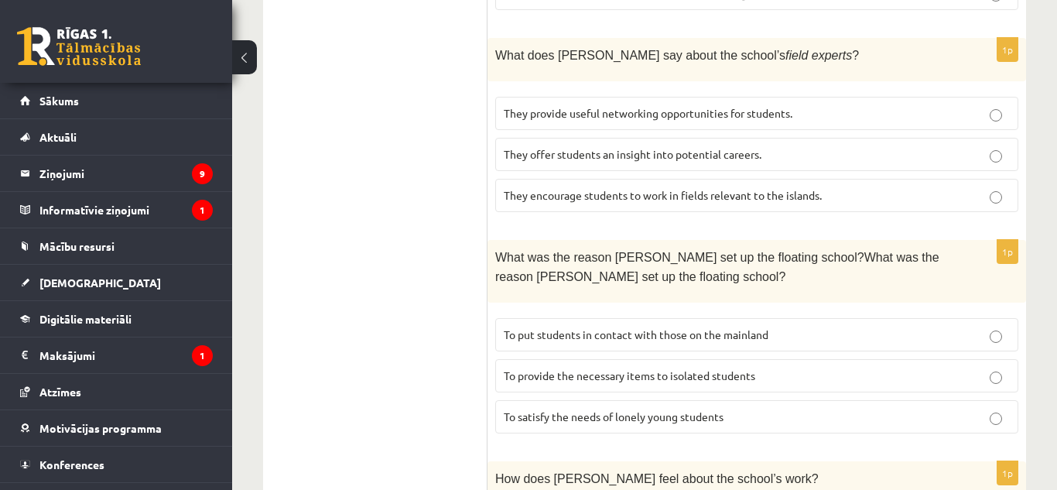
scroll to position [1614, 0]
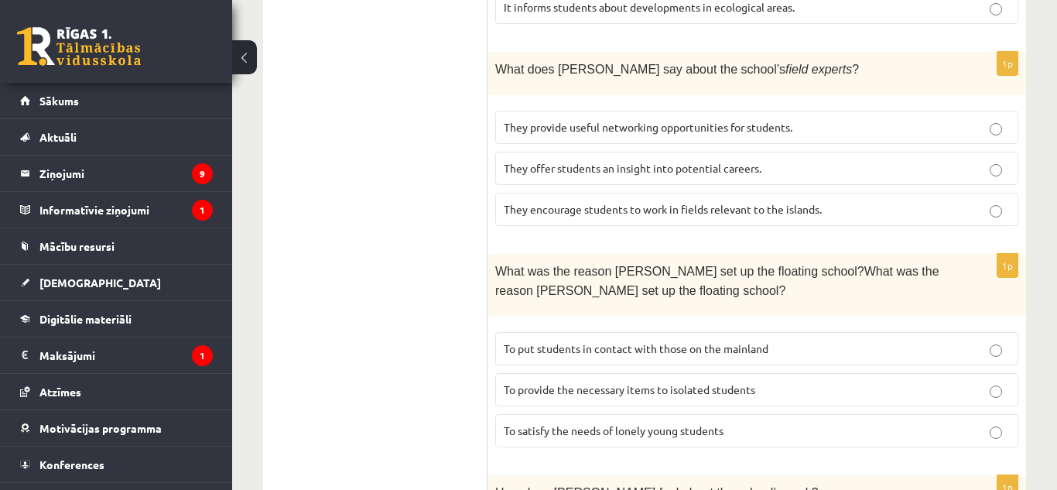
click at [964, 340] on p "To put students in contact with those on the mainland" at bounding box center [757, 348] width 506 height 16
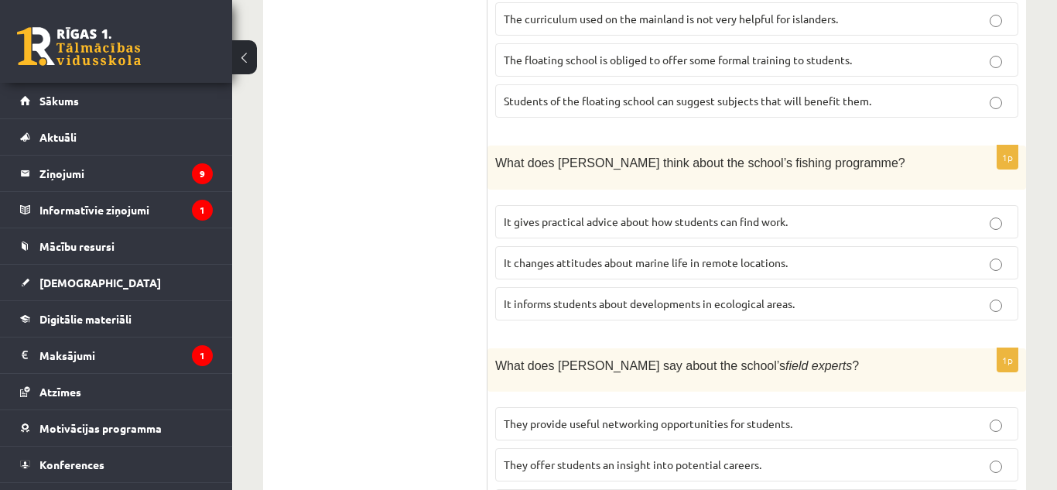
scroll to position [1314, 0]
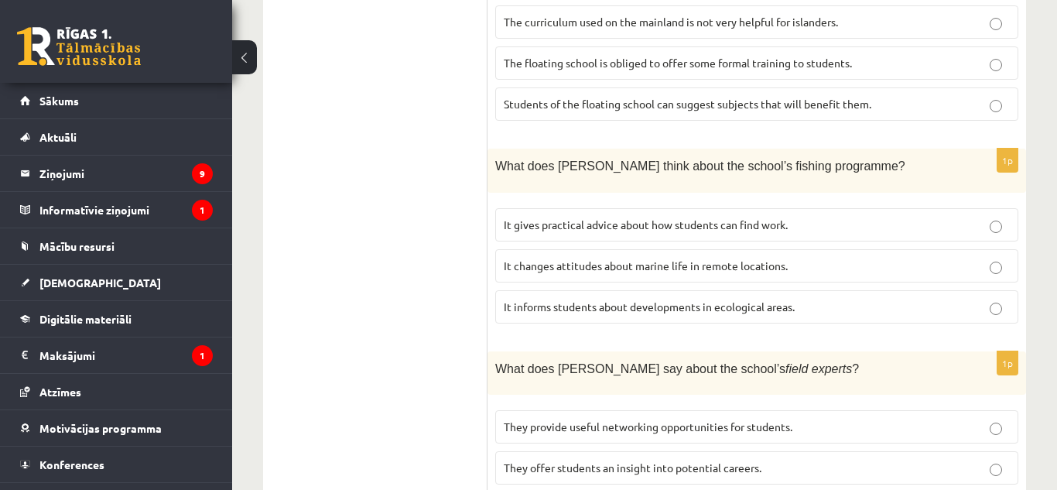
click at [949, 402] on fieldset "They provide useful networking opportunities for students. They offer students …" at bounding box center [756, 466] width 523 height 128
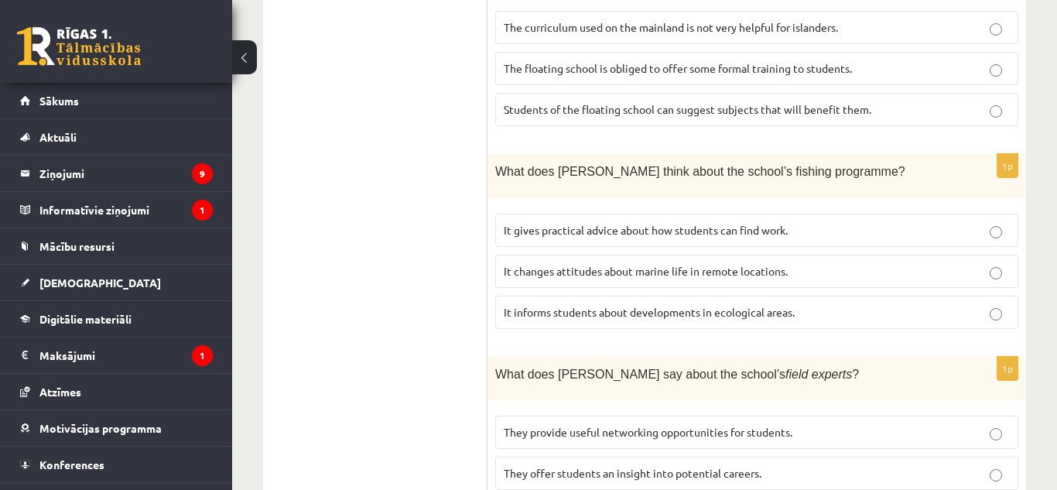
click at [592, 223] on span "It gives practical advice about how students can find work." at bounding box center [646, 230] width 284 height 14
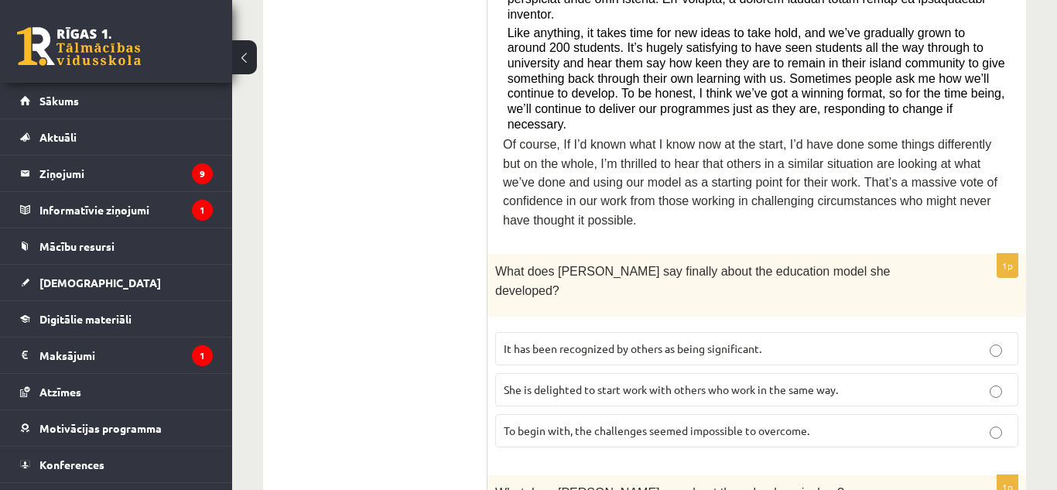
scroll to position [779, 0]
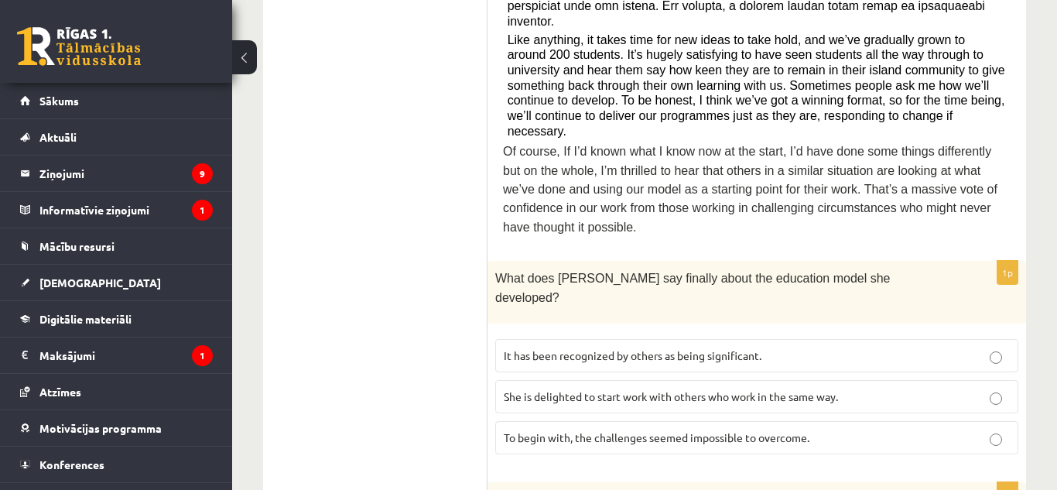
click at [838, 389] on span "She is delighted to start work with others who work in the same way." at bounding box center [671, 396] width 334 height 14
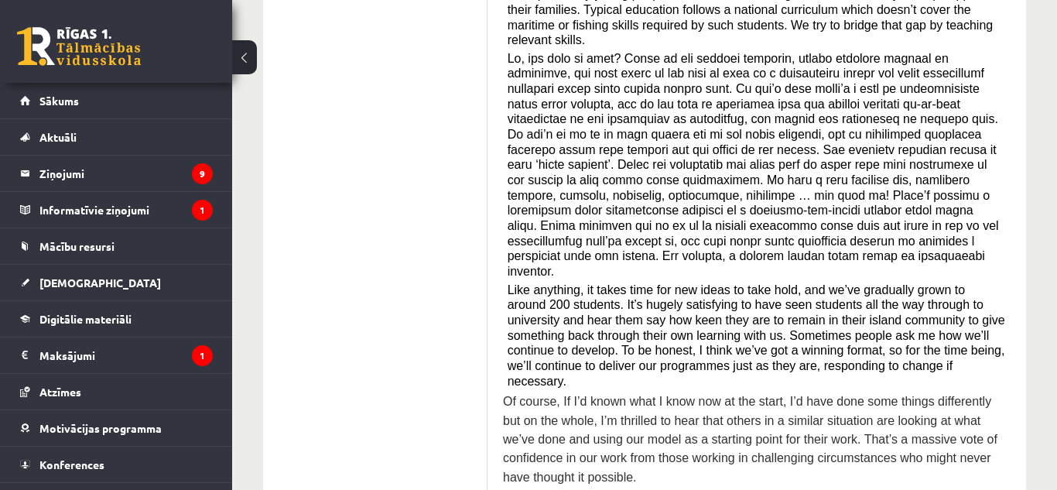
scroll to position [0, 0]
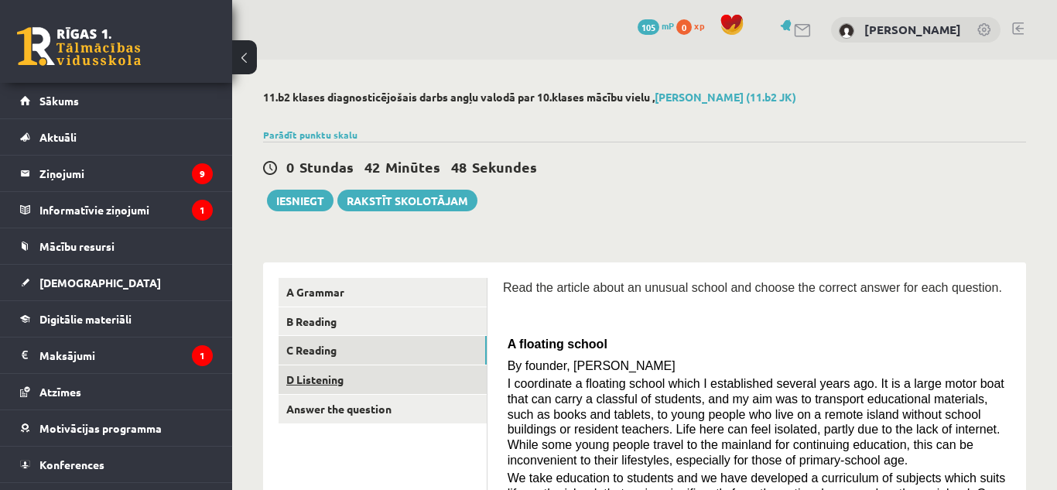
click at [340, 388] on link "D Listening" at bounding box center [382, 379] width 208 height 29
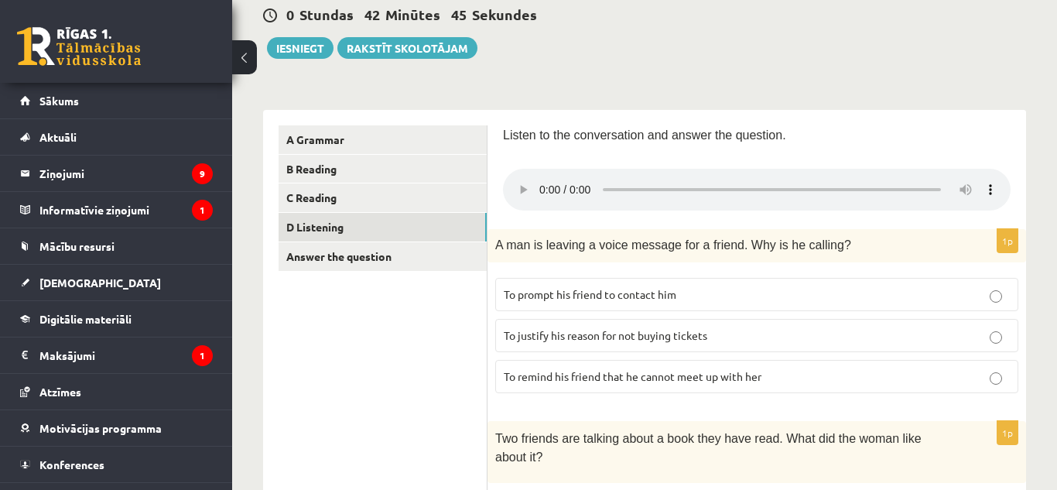
scroll to position [199, 0]
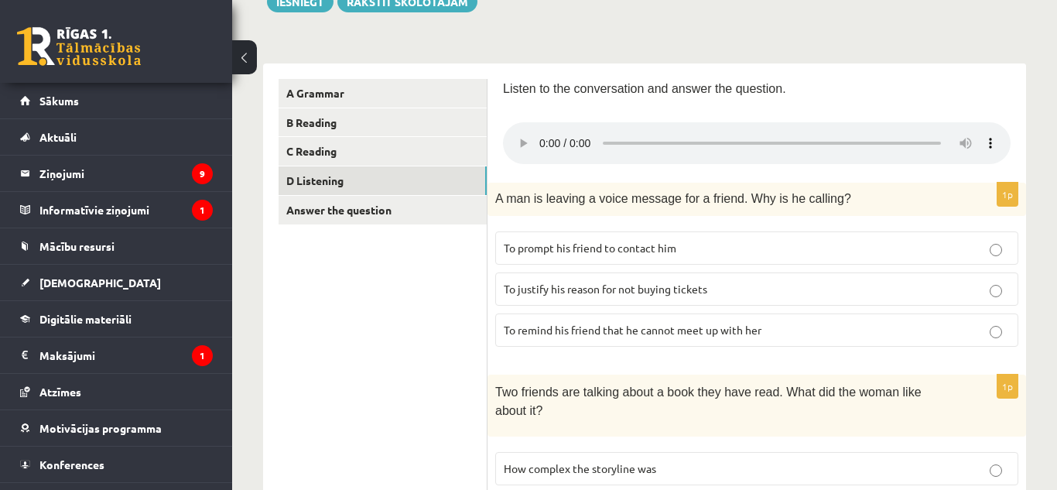
click at [957, 313] on fieldset "To prompt his friend to contact him To justify his reason for not buying ticket…" at bounding box center [756, 288] width 523 height 128
click at [975, 299] on label "To justify his reason for not buying tickets" at bounding box center [756, 288] width 523 height 33
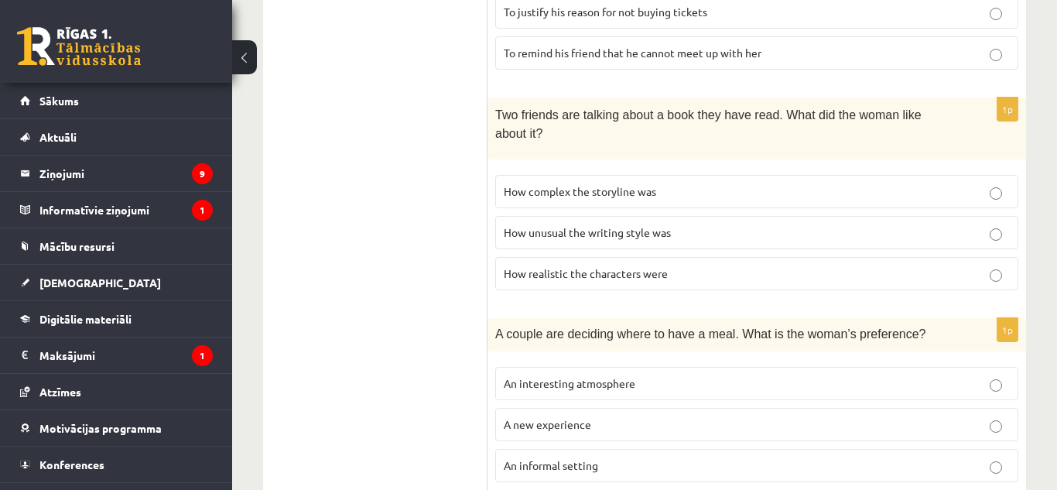
scroll to position [478, 0]
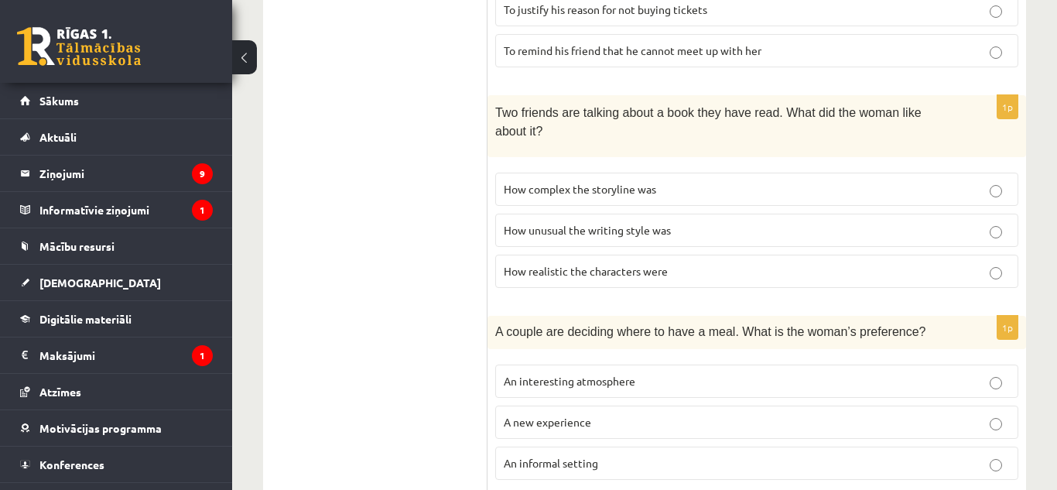
click at [951, 263] on p "How realistic the characters were" at bounding box center [757, 271] width 506 height 16
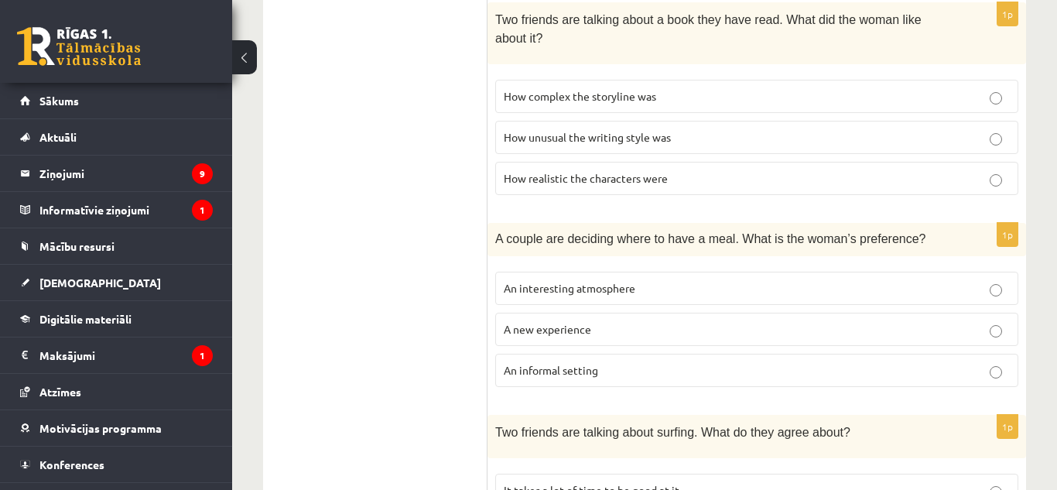
scroll to position [736, 0]
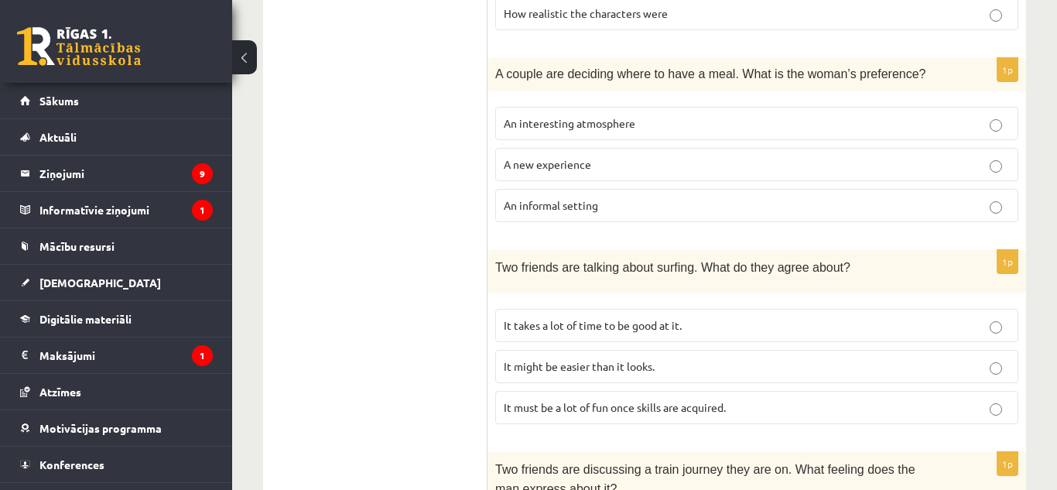
click at [859, 115] on label "An interesting atmosphere" at bounding box center [756, 123] width 523 height 33
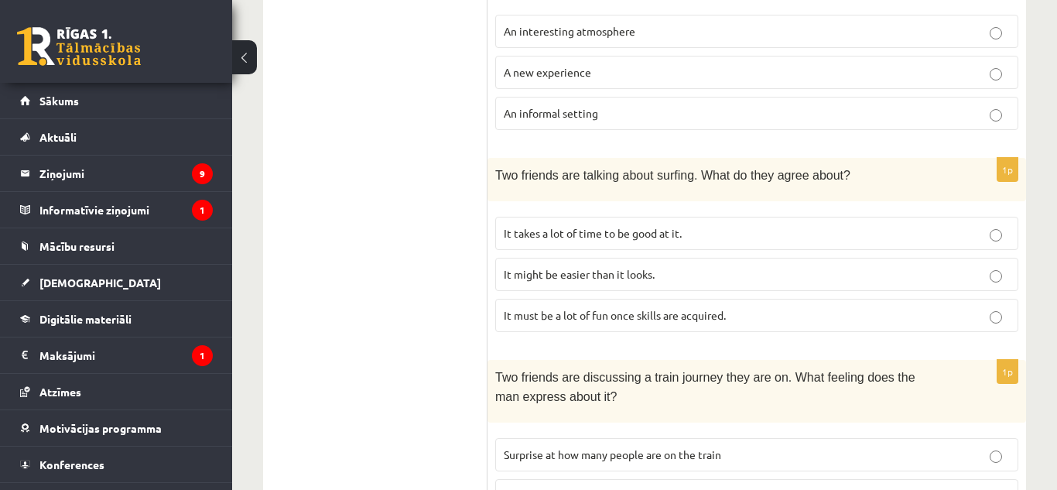
scroll to position [831, 0]
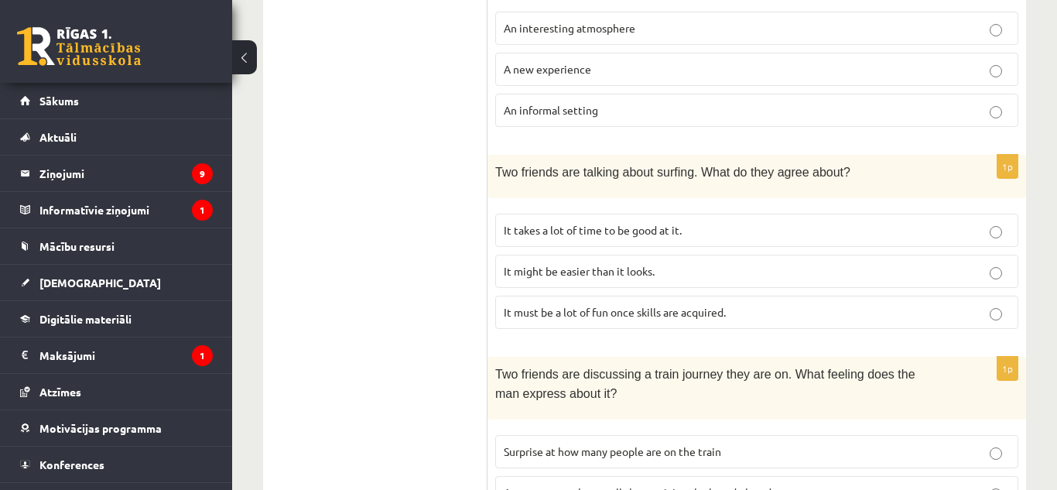
click at [886, 265] on label "It might be easier than it looks." at bounding box center [756, 270] width 523 height 33
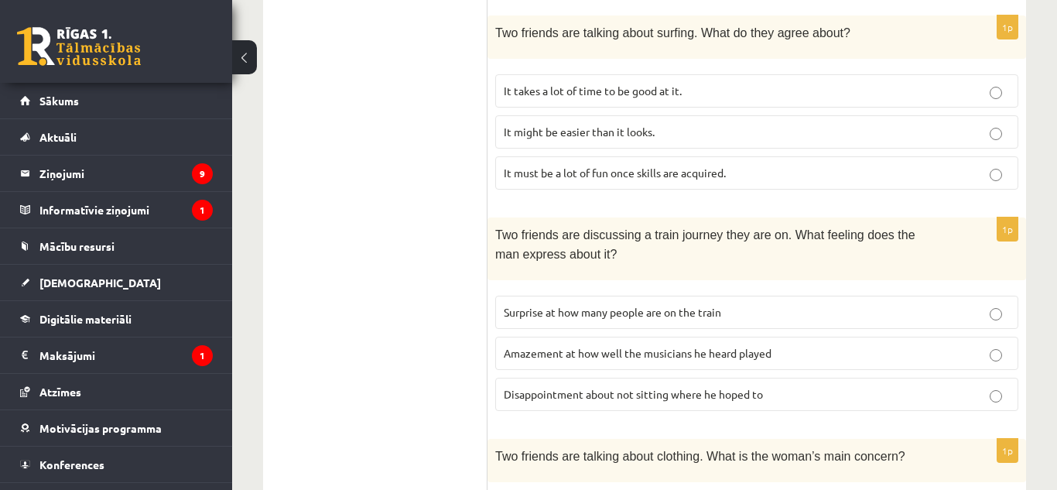
scroll to position [988, 0]
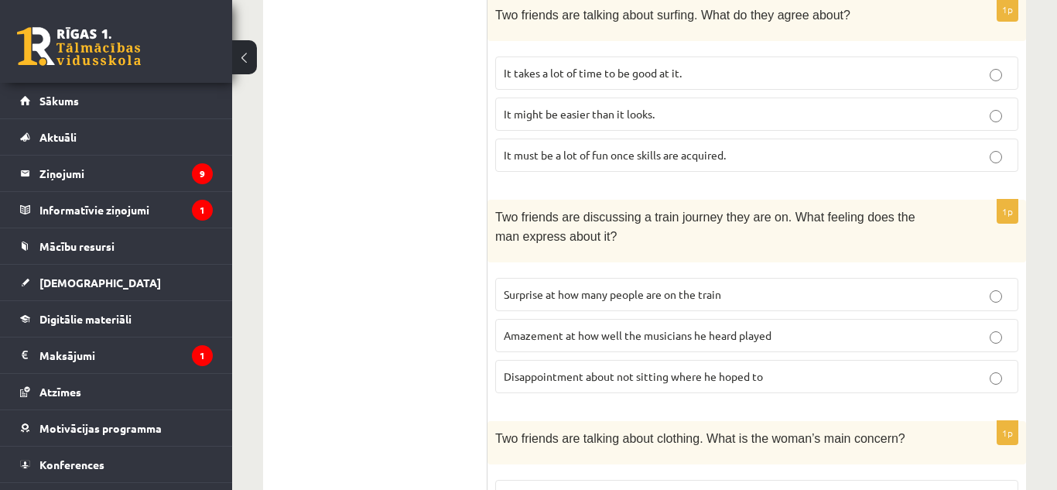
click at [972, 368] on p "Disappointment about not sitting where he hoped to" at bounding box center [757, 376] width 506 height 16
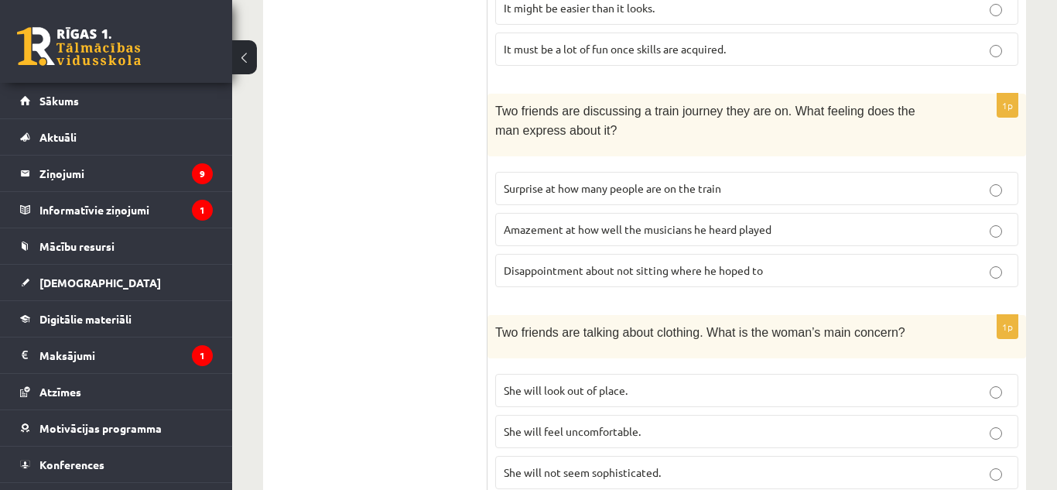
scroll to position [1135, 0]
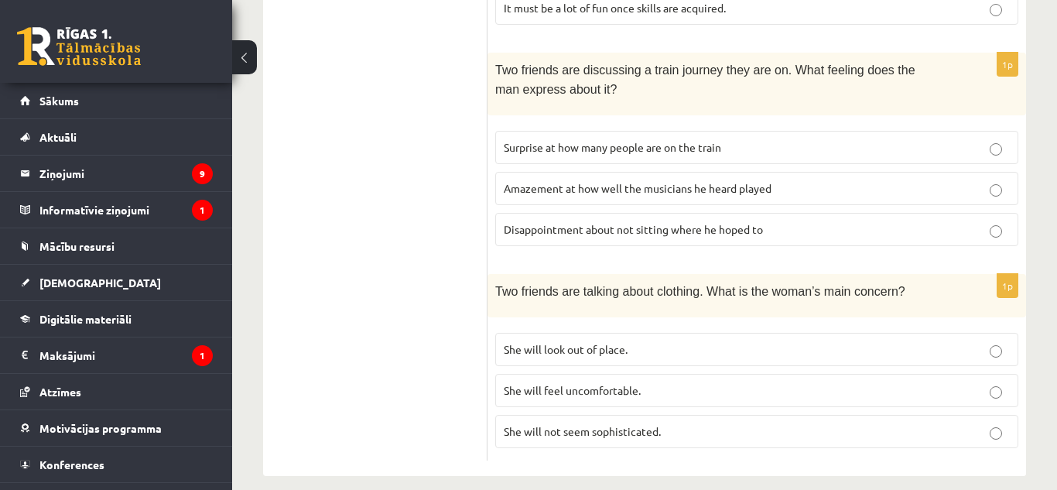
click at [965, 341] on p "She will look out of place." at bounding box center [757, 349] width 506 height 16
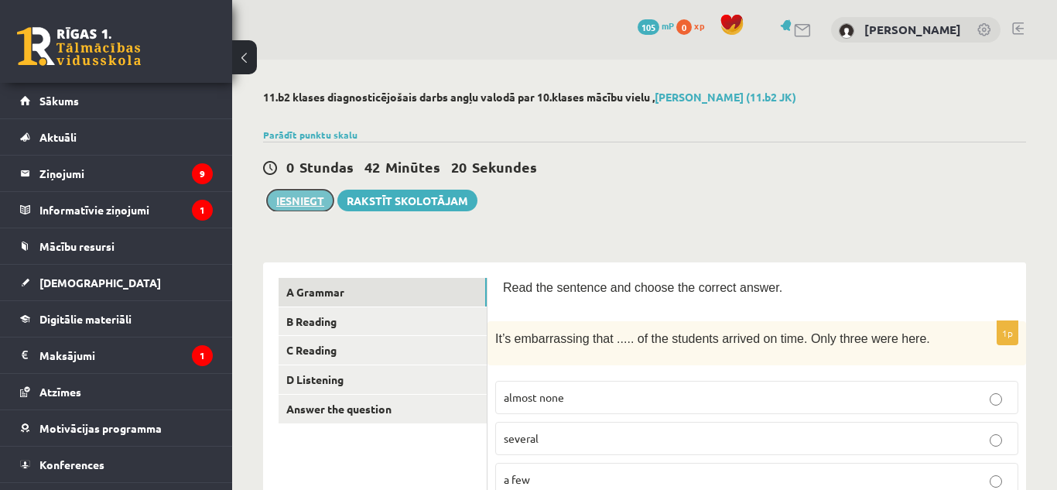
click at [292, 203] on button "Iesniegt" at bounding box center [300, 201] width 67 height 22
click at [314, 202] on button "Iesniegt" at bounding box center [300, 201] width 67 height 22
click at [294, 206] on button "Iesniegt" at bounding box center [300, 201] width 67 height 22
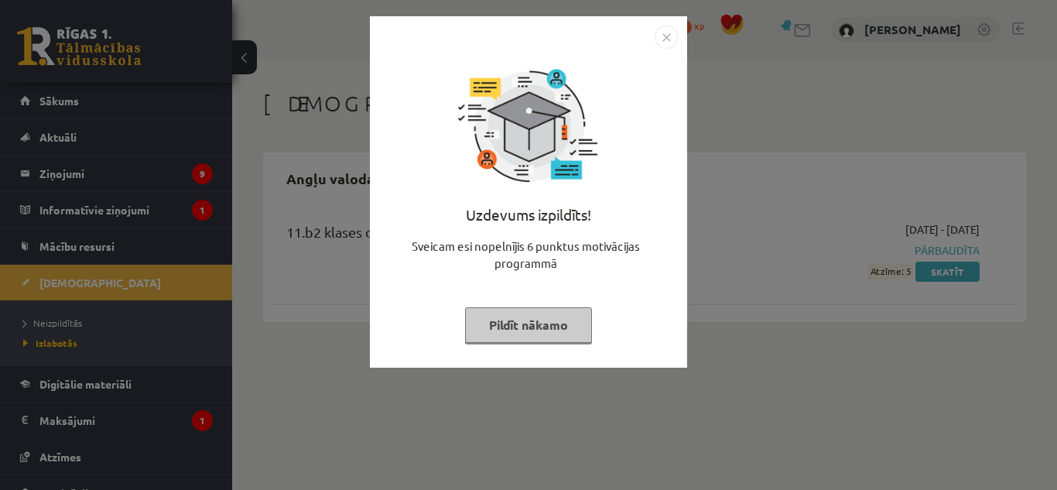
click at [531, 323] on button "Pildīt nākamo" at bounding box center [528, 325] width 127 height 36
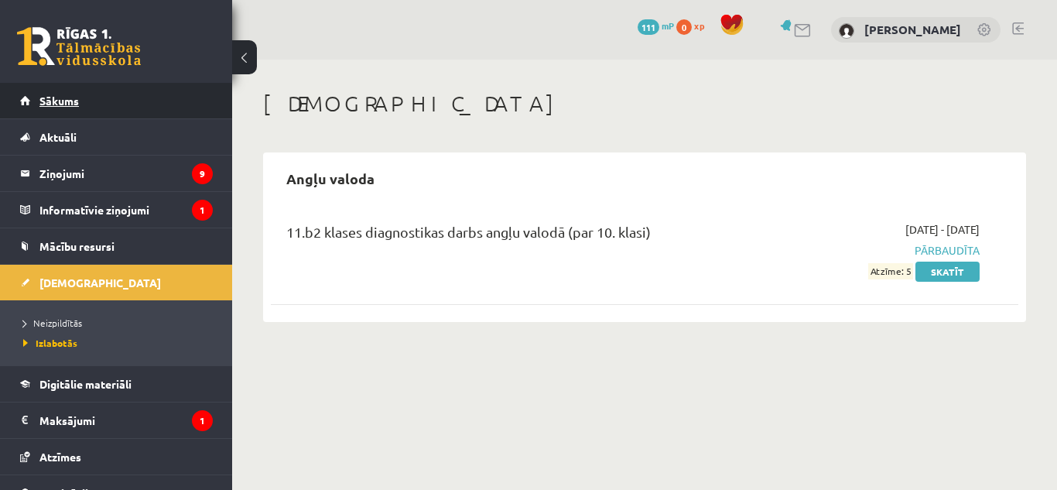
click at [67, 101] on span "Sākums" at bounding box center [58, 101] width 39 height 14
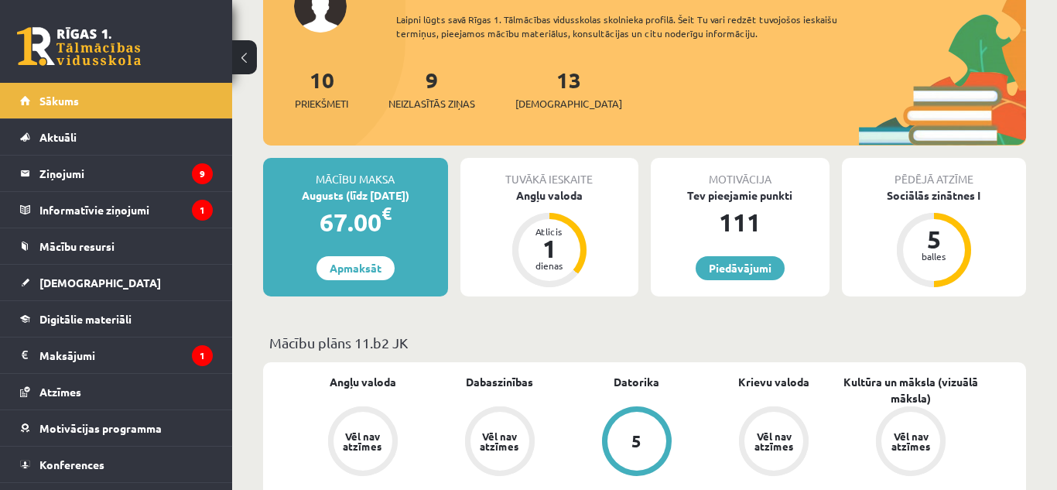
scroll to position [309, 0]
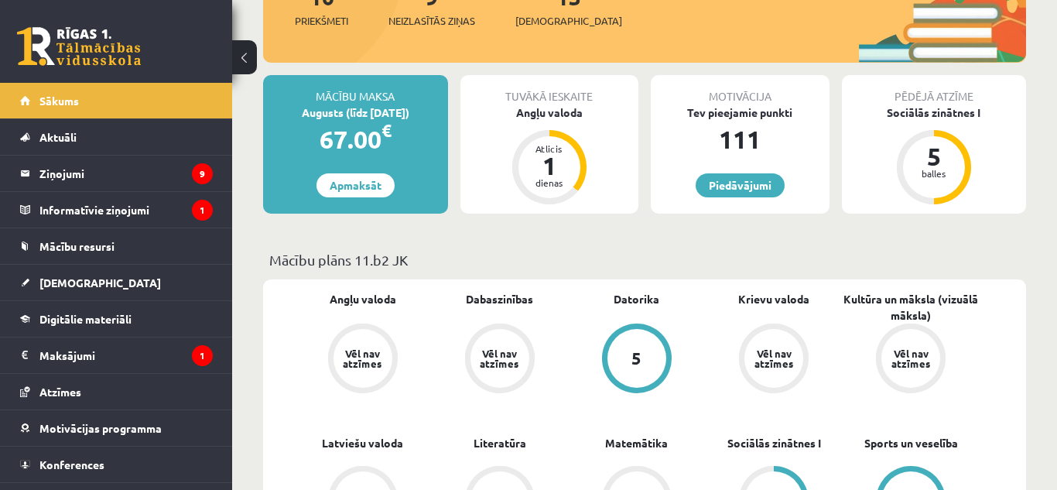
click at [471, 174] on div "Tuvākā ieskaite Angļu valoda Atlicis 1 dienas" at bounding box center [549, 144] width 179 height 138
click at [573, 166] on div "Atlicis 1 dienas" at bounding box center [549, 167] width 62 height 62
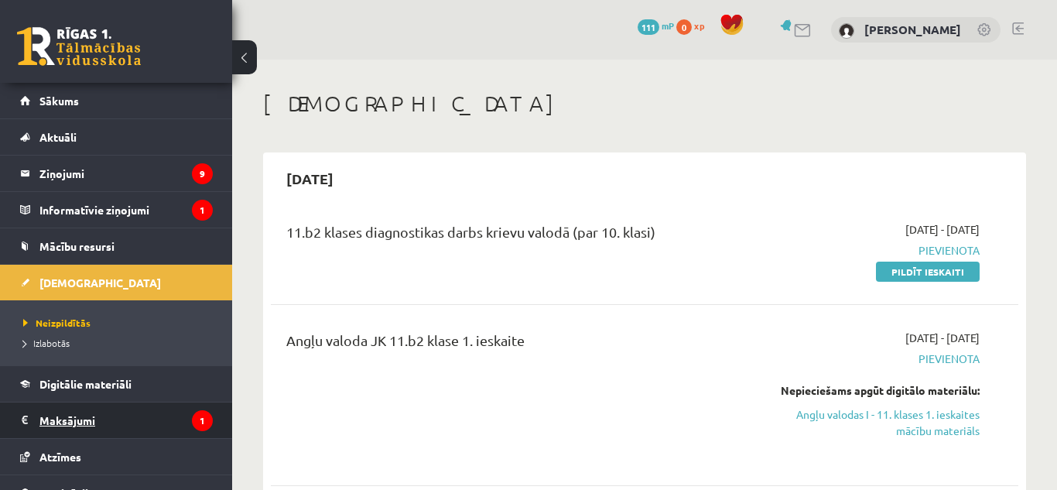
click at [80, 410] on legend "Maksājumi 1" at bounding box center [125, 420] width 173 height 36
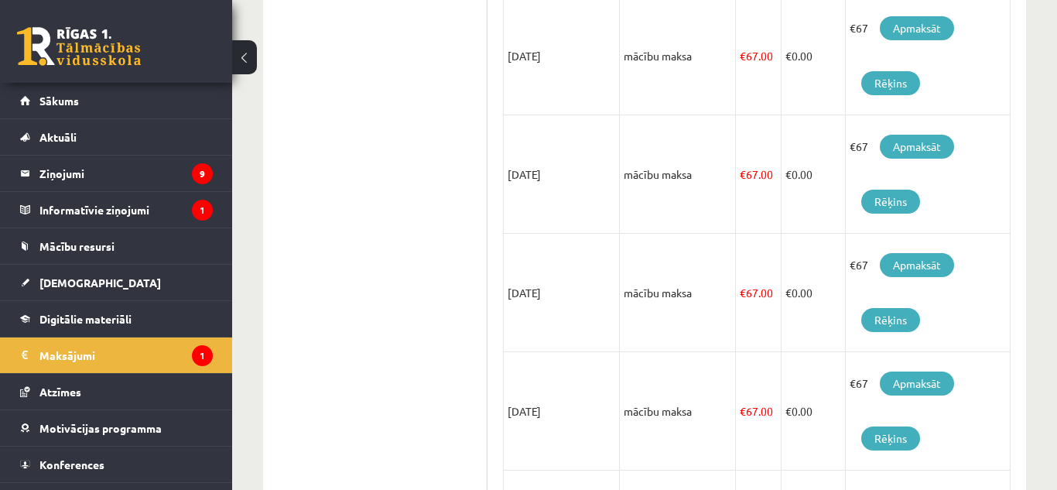
scroll to position [391, 0]
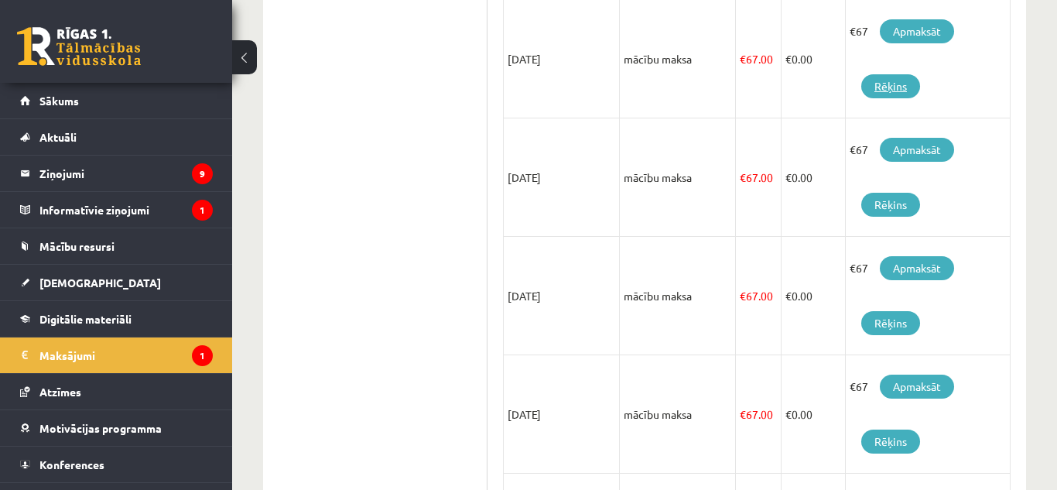
click at [877, 94] on link "Rēķins" at bounding box center [890, 86] width 59 height 24
click at [163, 347] on legend "Maksājumi 1" at bounding box center [125, 355] width 173 height 36
